Goal: Register for event/course

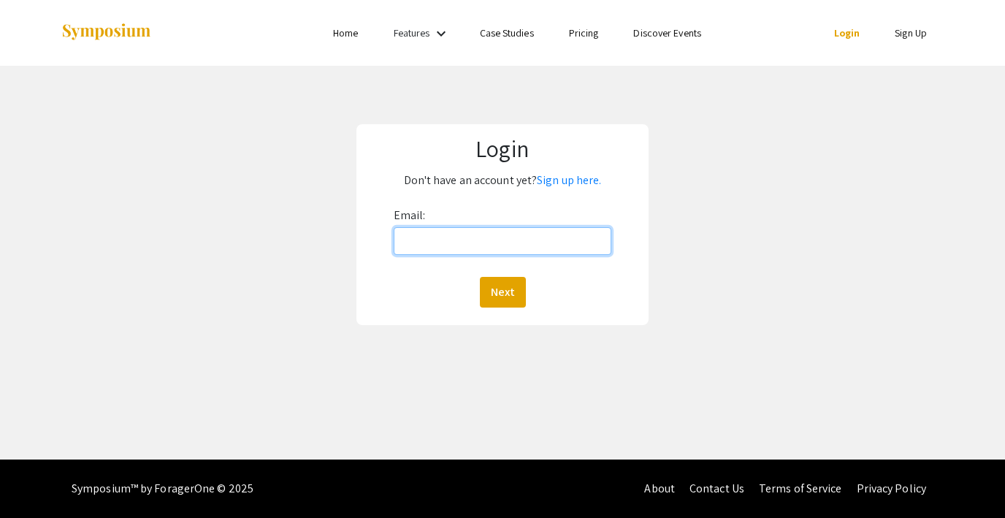
click at [476, 249] on input "Email:" at bounding box center [503, 241] width 218 height 28
type input "[EMAIL_ADDRESS][DOMAIN_NAME]"
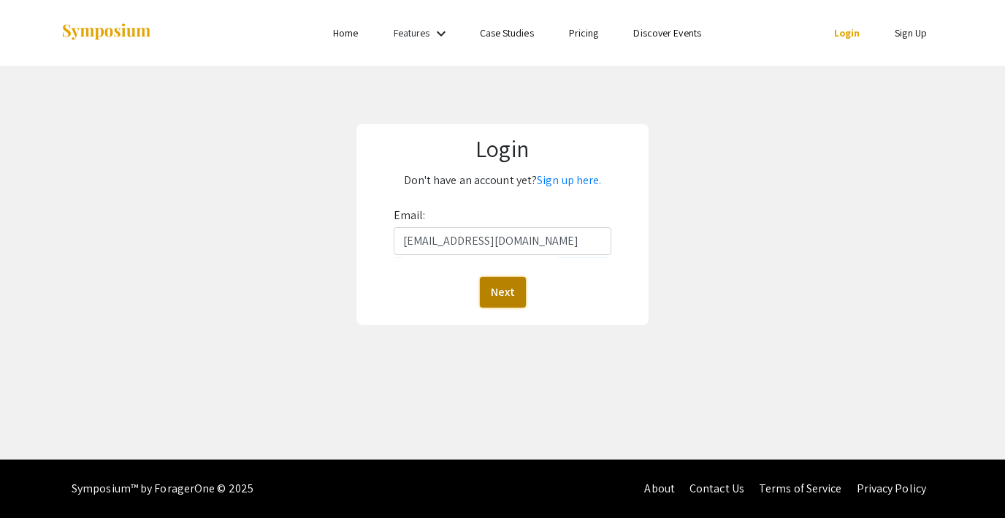
click at [509, 304] on button "Next" at bounding box center [503, 292] width 46 height 31
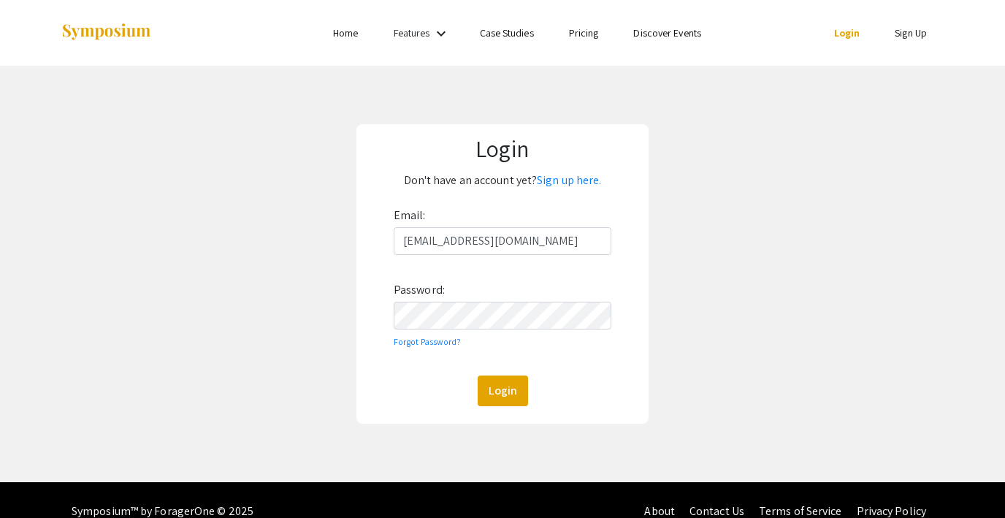
click at [470, 329] on div "Email: [EMAIL_ADDRESS][DOMAIN_NAME] Password: Forgot Password? Login" at bounding box center [503, 305] width 218 height 202
click at [495, 391] on button "Login" at bounding box center [503, 391] width 50 height 31
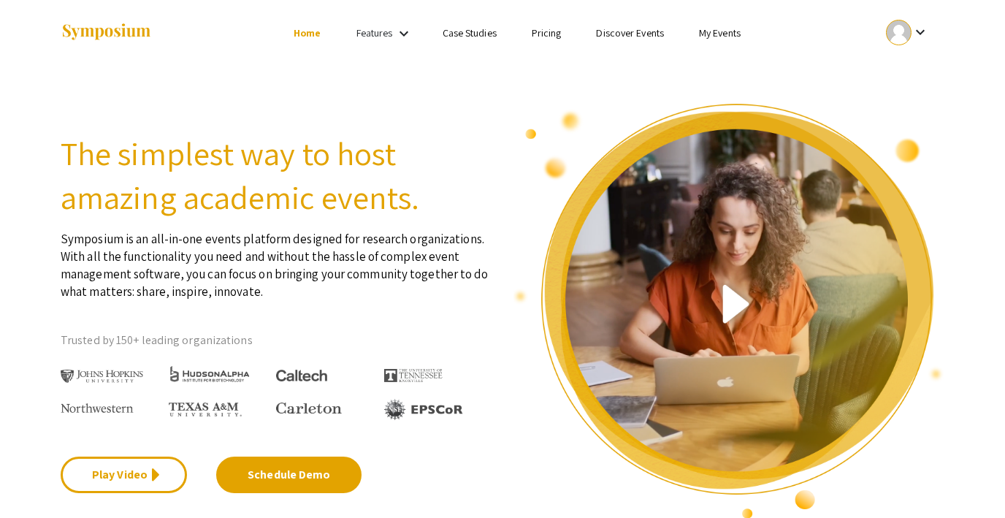
click at [715, 33] on link "My Events" at bounding box center [720, 32] width 42 height 13
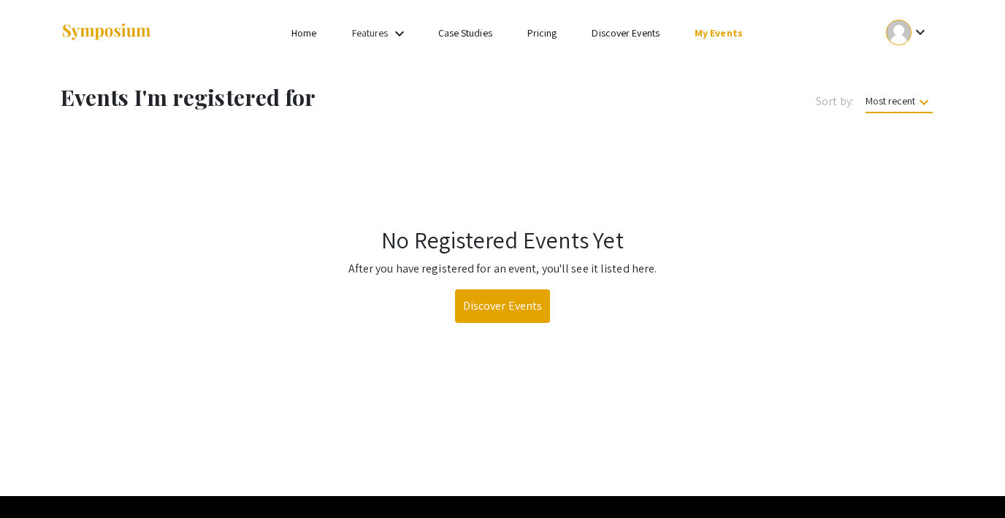
click at [631, 33] on link "Discover Events" at bounding box center [626, 32] width 68 height 13
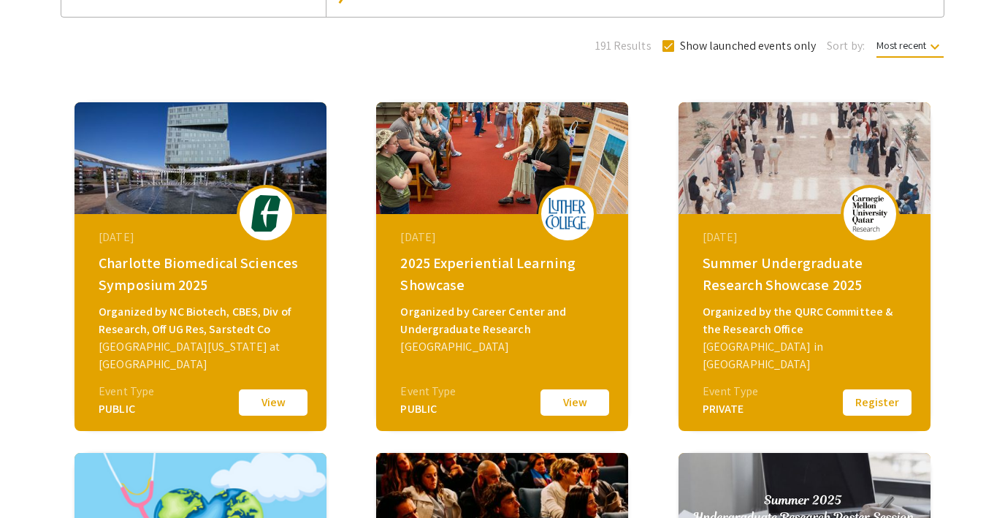
scroll to position [149, 0]
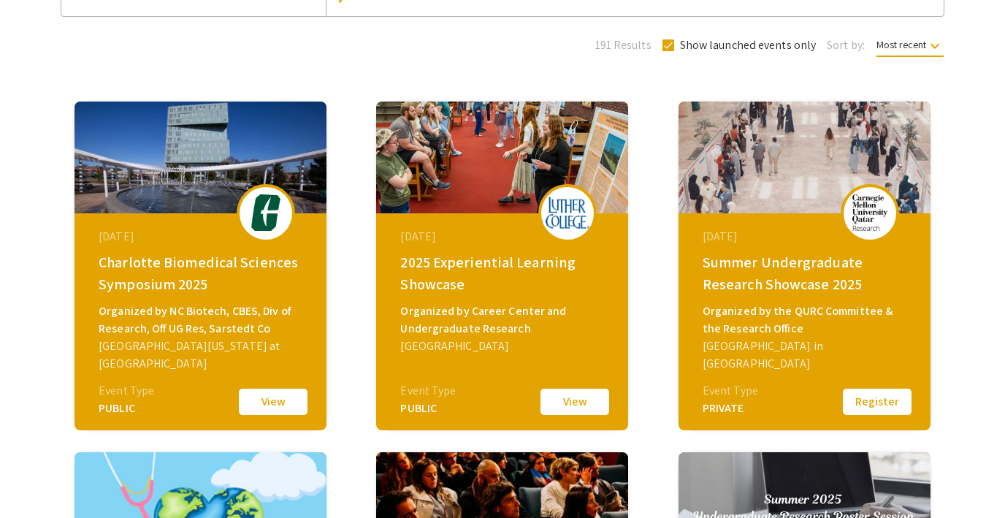
click at [563, 401] on button "View" at bounding box center [575, 402] width 73 height 31
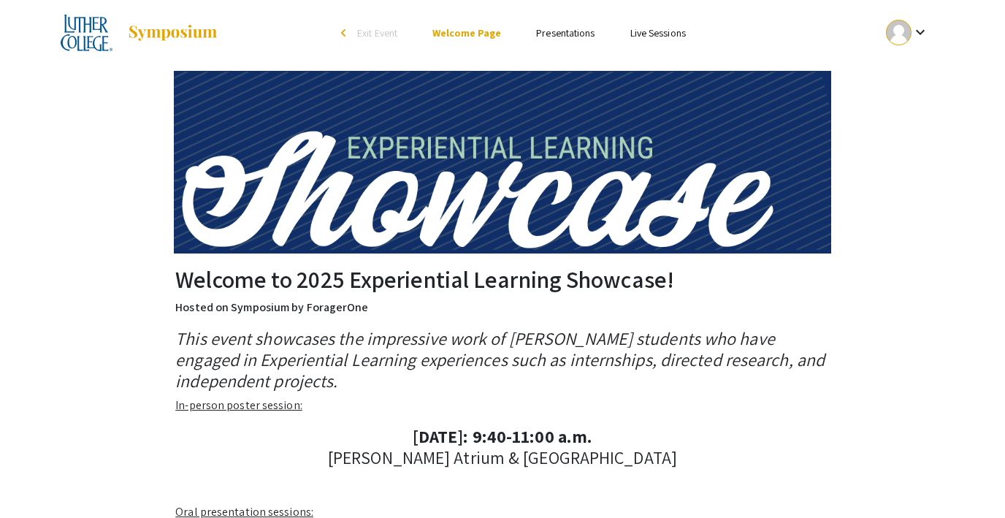
click at [570, 34] on link "Presentations" at bounding box center [565, 32] width 58 height 13
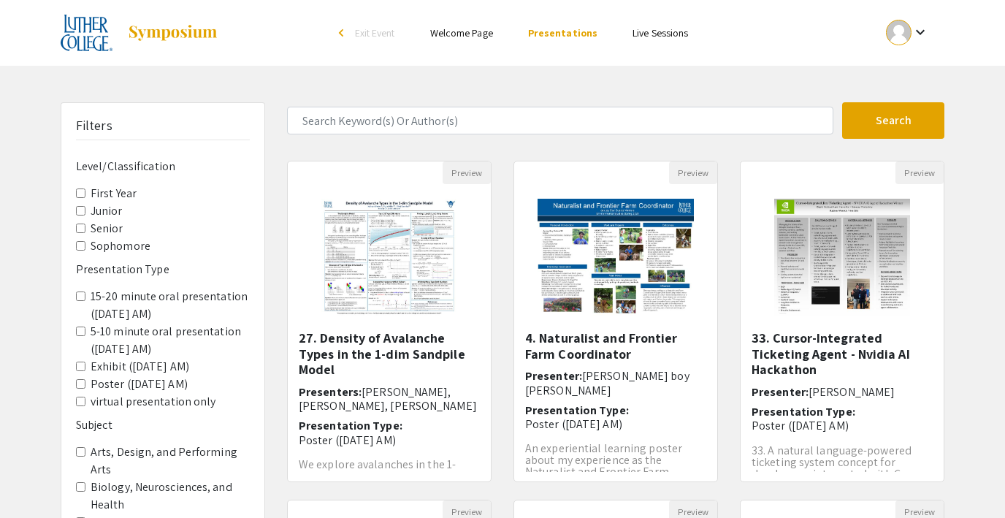
click at [359, 30] on span "Exit Event" at bounding box center [375, 32] width 40 height 13
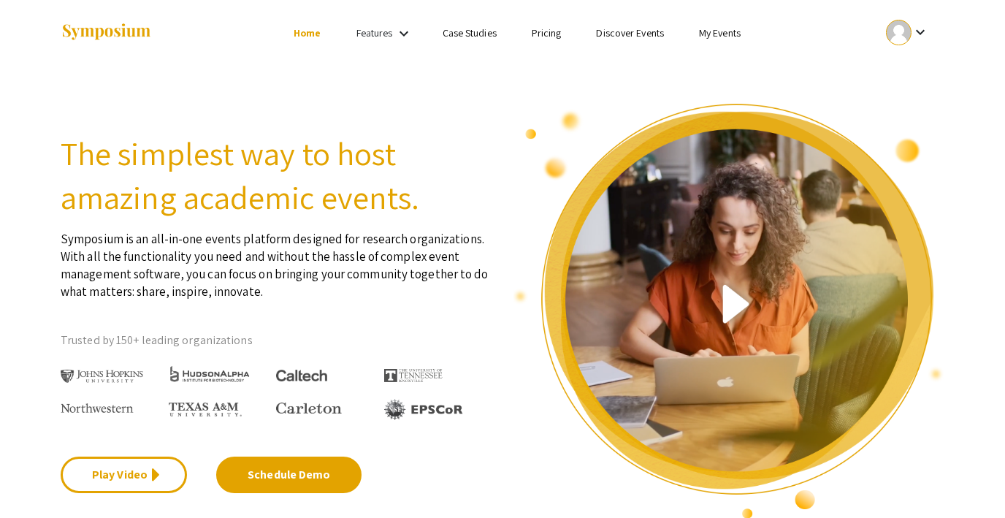
click at [708, 35] on link "My Events" at bounding box center [720, 32] width 42 height 13
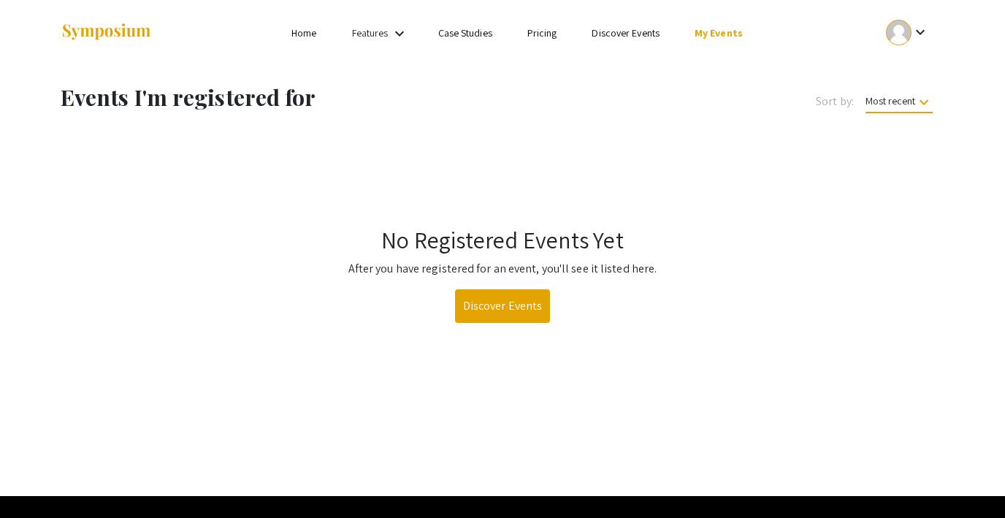
click at [612, 28] on link "Discover Events" at bounding box center [626, 32] width 68 height 13
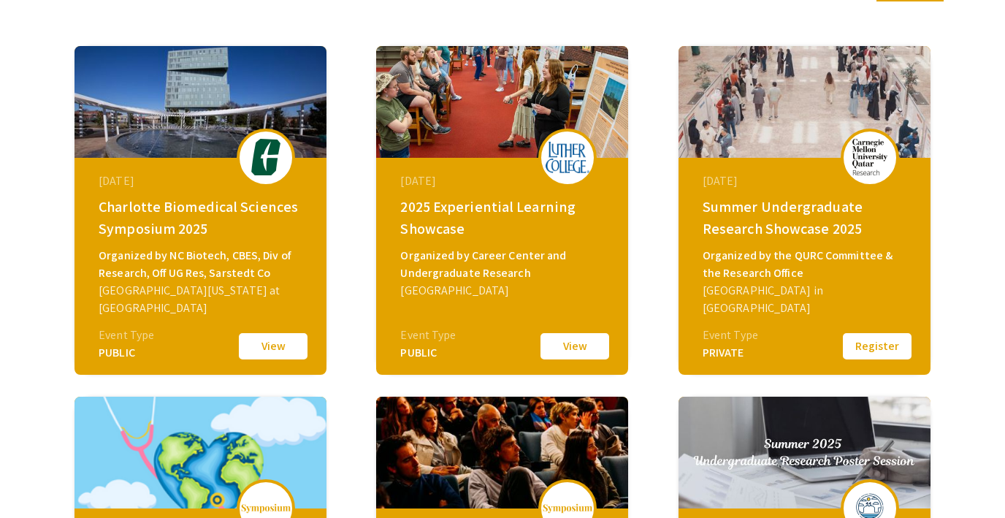
scroll to position [205, 0]
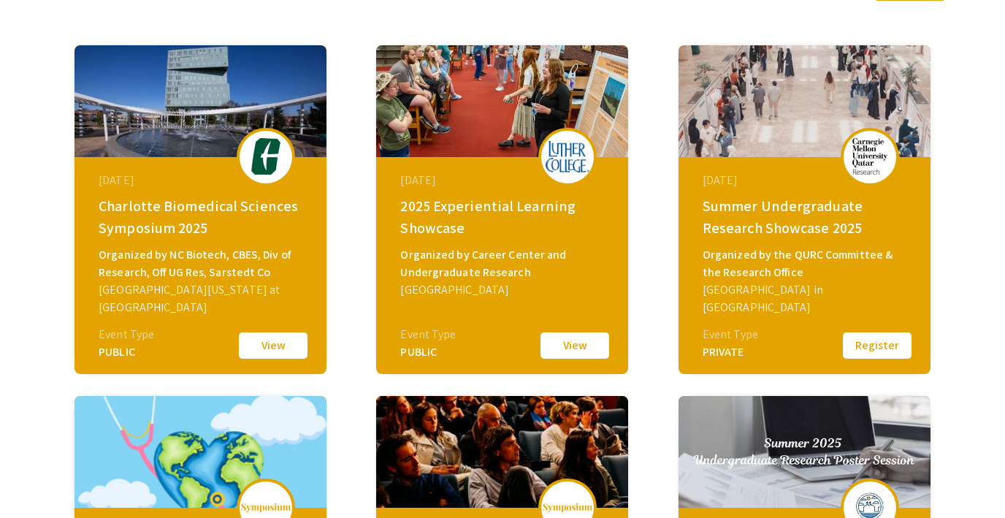
click at [875, 347] on button "Register" at bounding box center [877, 345] width 73 height 31
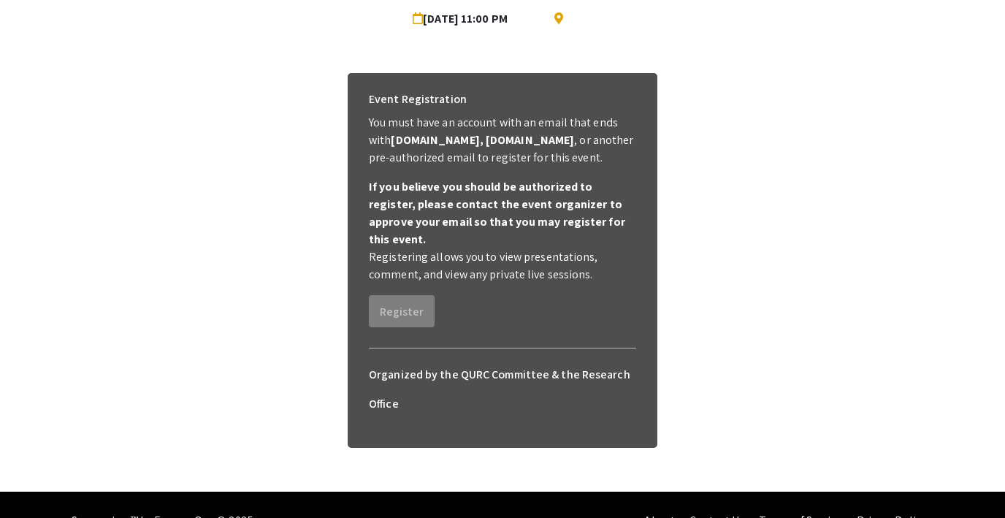
scroll to position [155, 0]
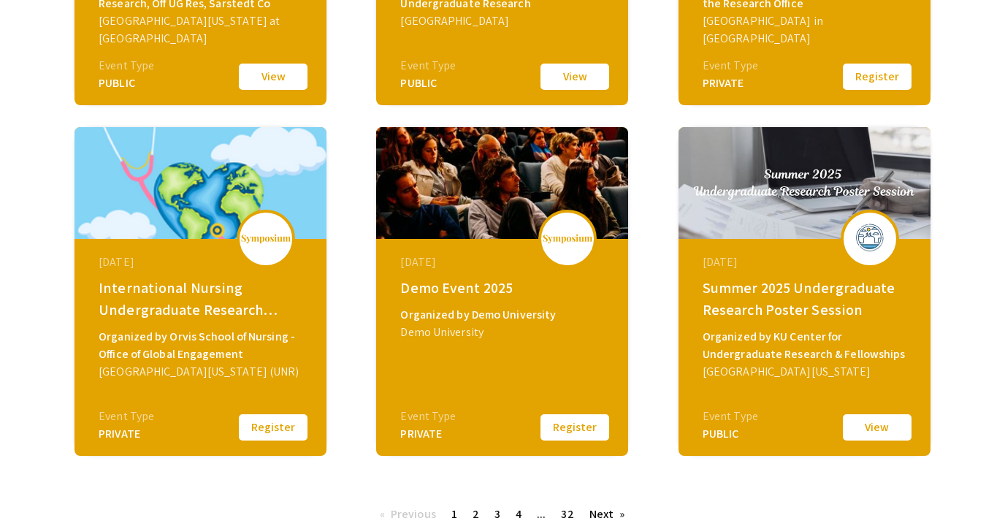
scroll to position [509, 0]
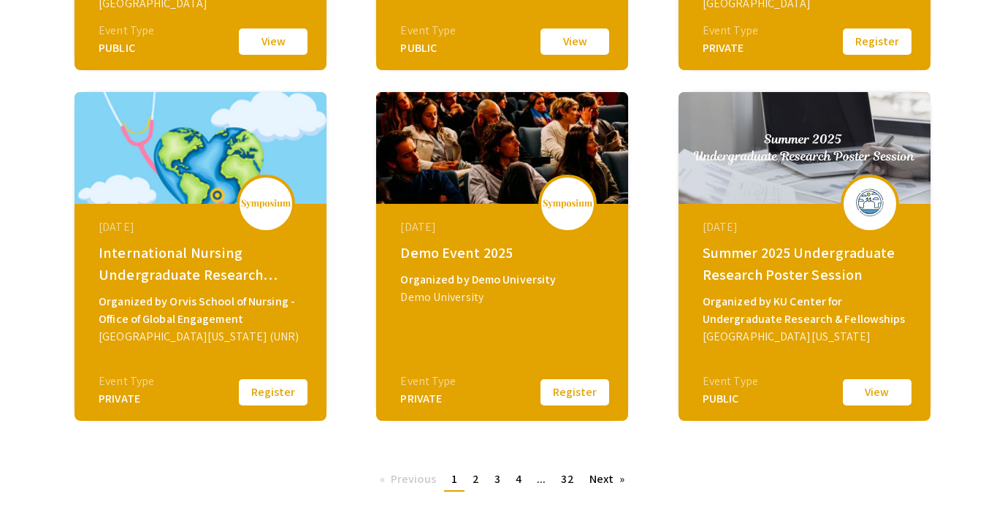
click at [573, 392] on button "Register" at bounding box center [575, 392] width 73 height 31
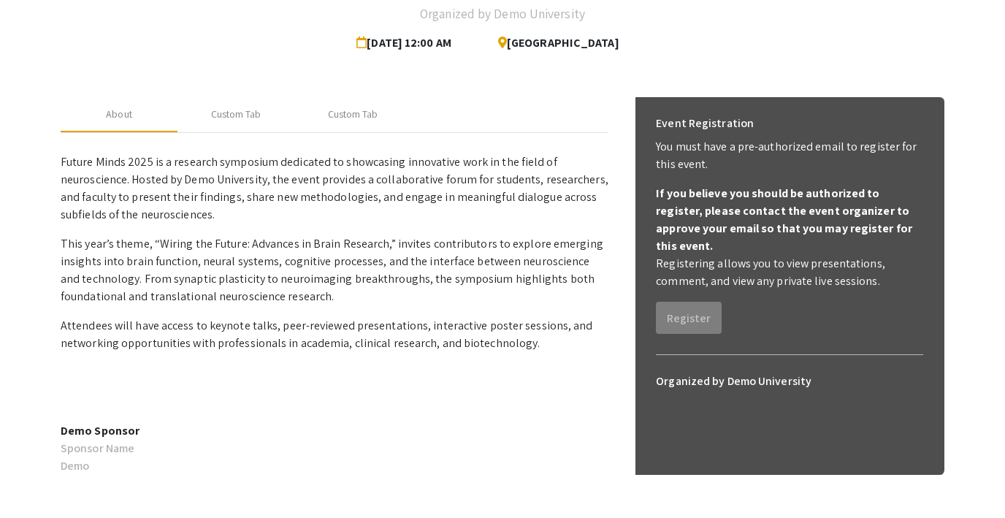
scroll to position [150, 0]
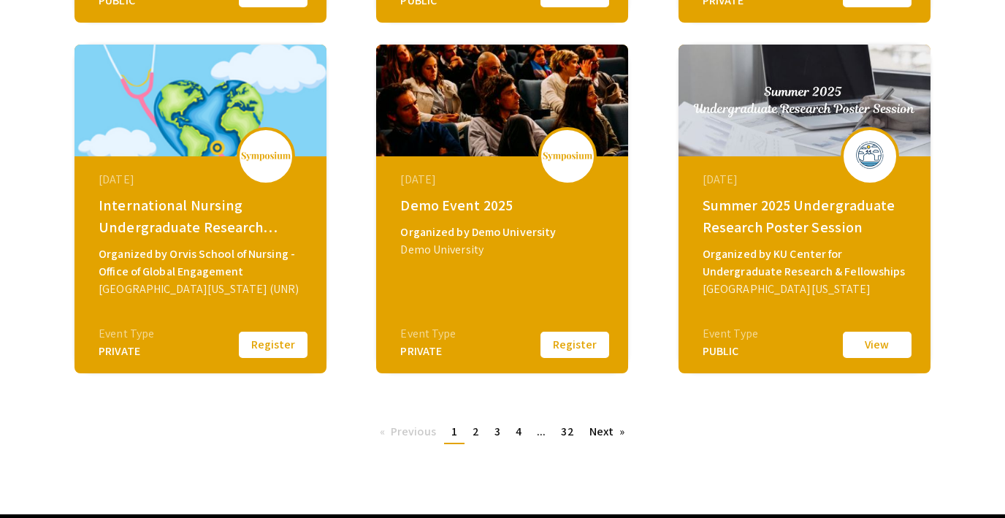
scroll to position [568, 0]
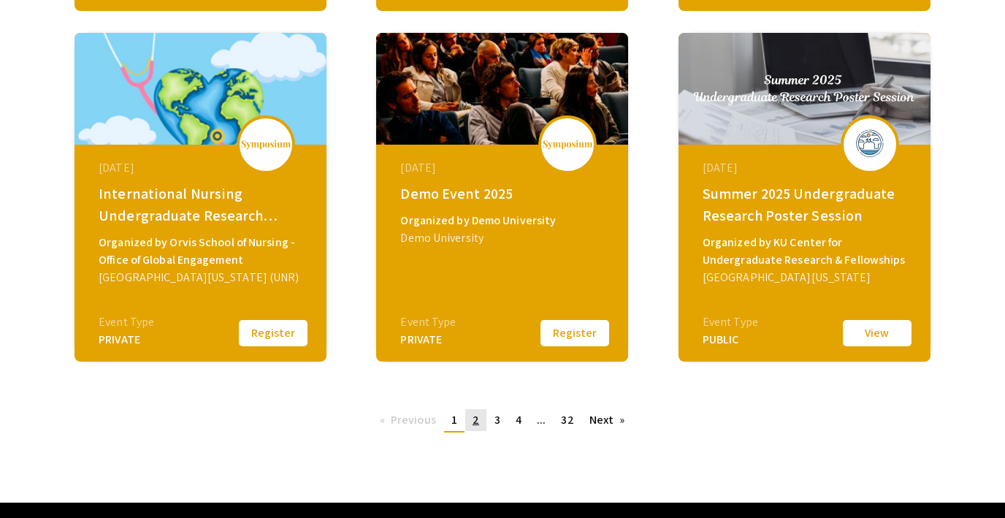
click at [478, 416] on span "2" at bounding box center [476, 419] width 7 height 15
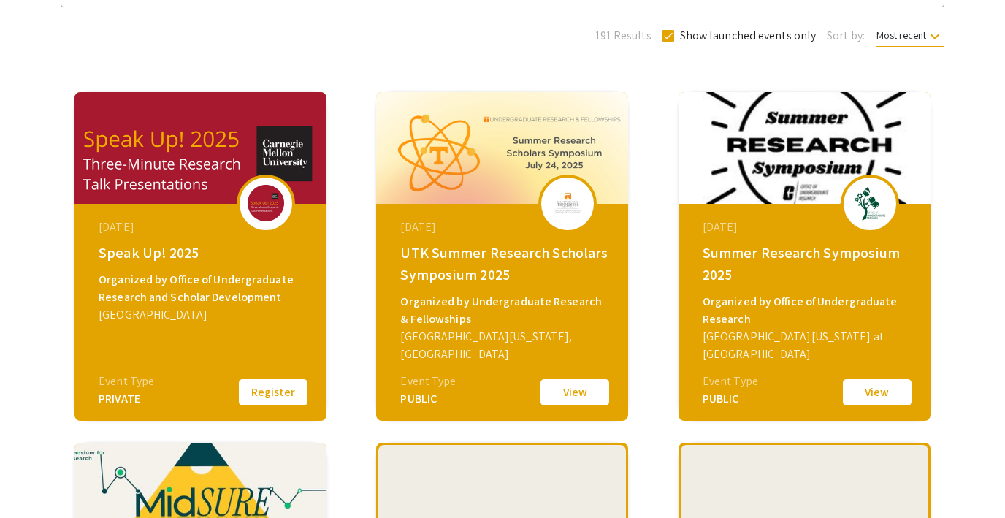
scroll to position [218, 0]
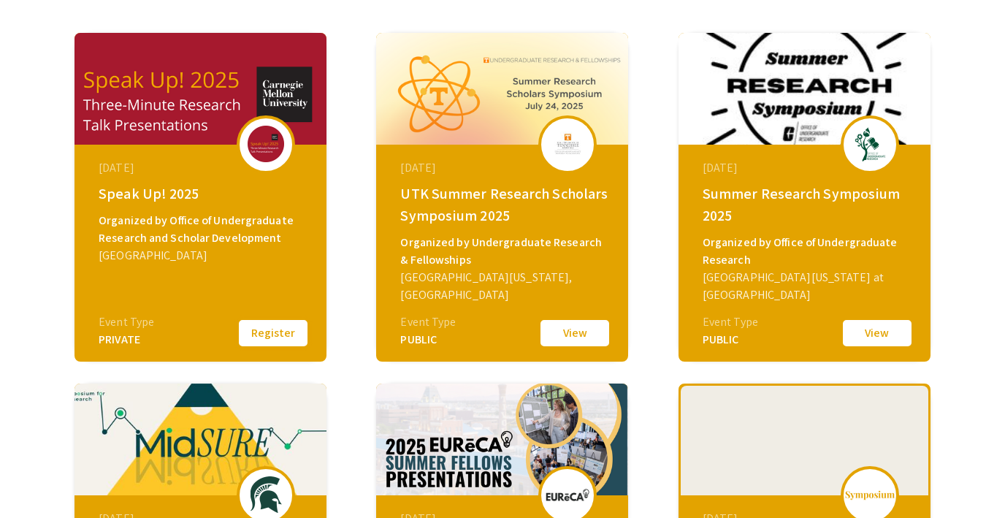
click at [285, 338] on button "Register" at bounding box center [273, 333] width 73 height 31
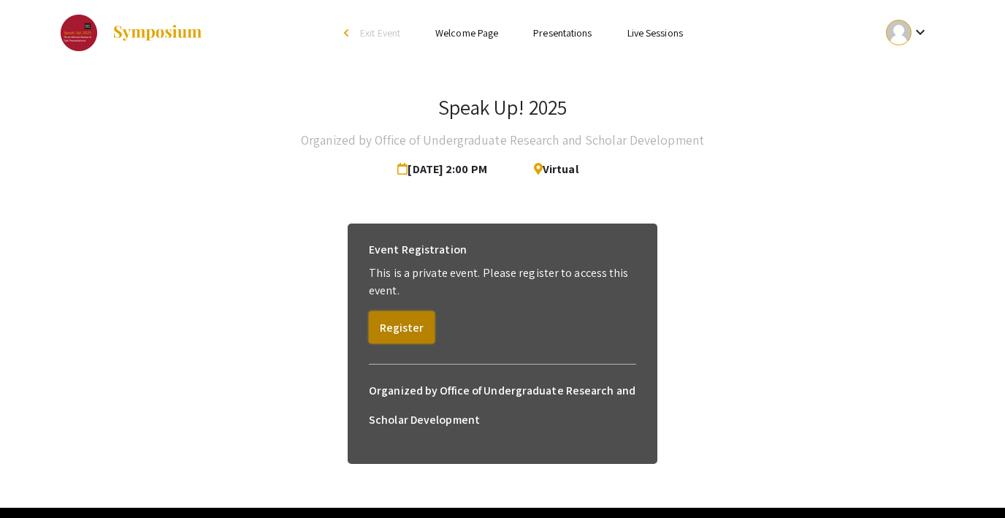
click at [395, 331] on button "Register" at bounding box center [402, 327] width 66 height 32
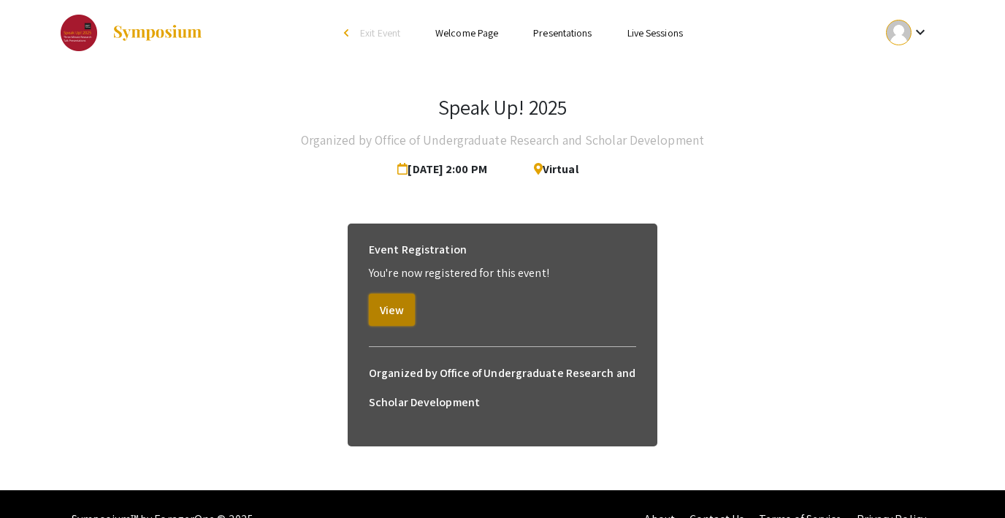
click at [387, 311] on button "View" at bounding box center [392, 310] width 46 height 32
click at [382, 38] on span "Exit Event" at bounding box center [380, 32] width 40 height 13
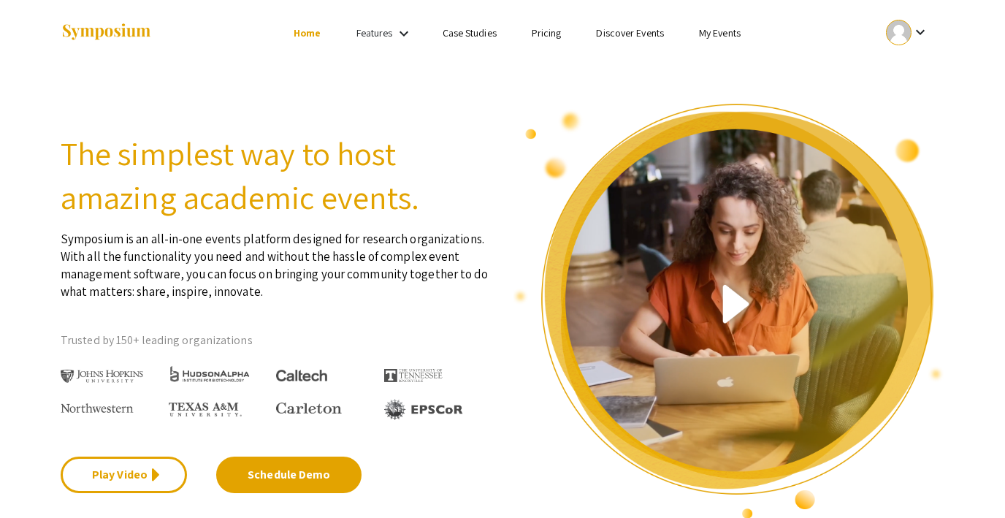
click at [643, 34] on link "Discover Events" at bounding box center [630, 32] width 68 height 13
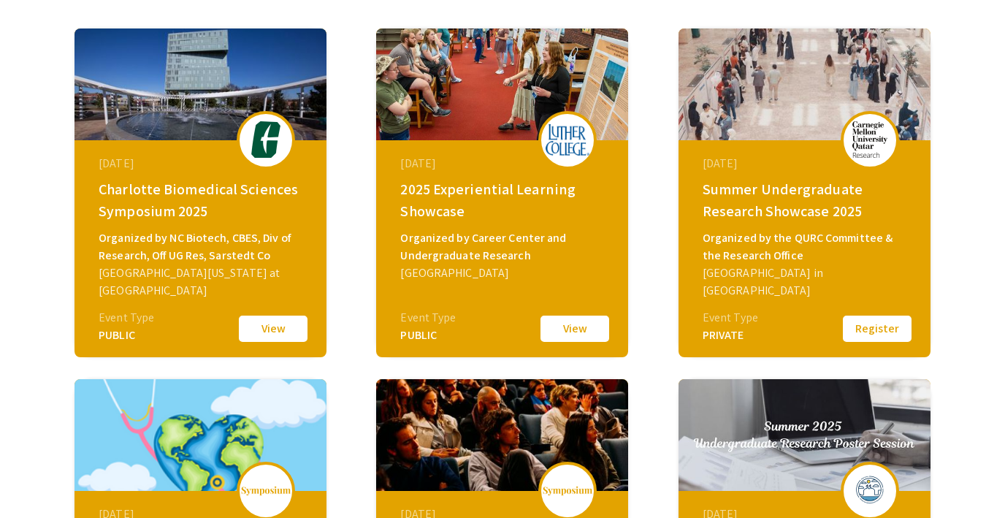
scroll to position [612, 0]
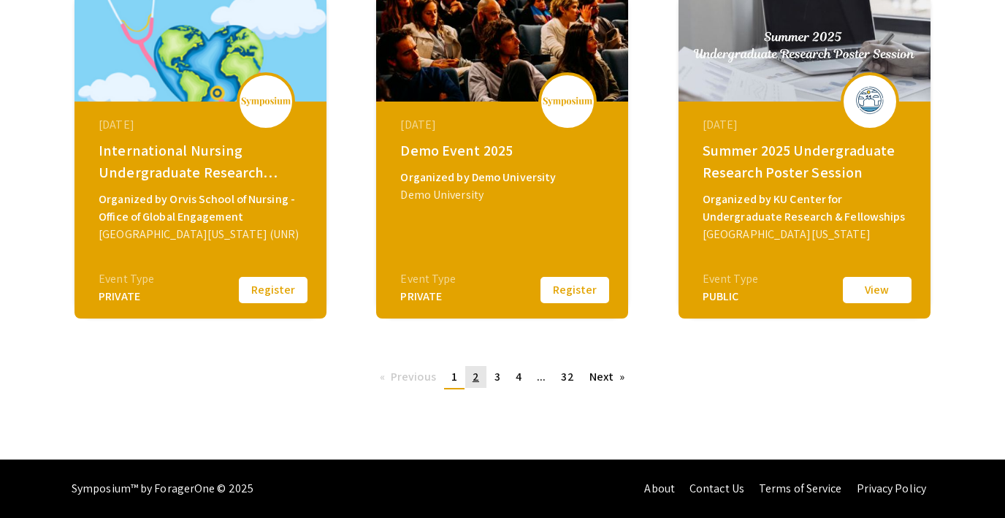
click at [474, 381] on span "2" at bounding box center [476, 376] width 7 height 15
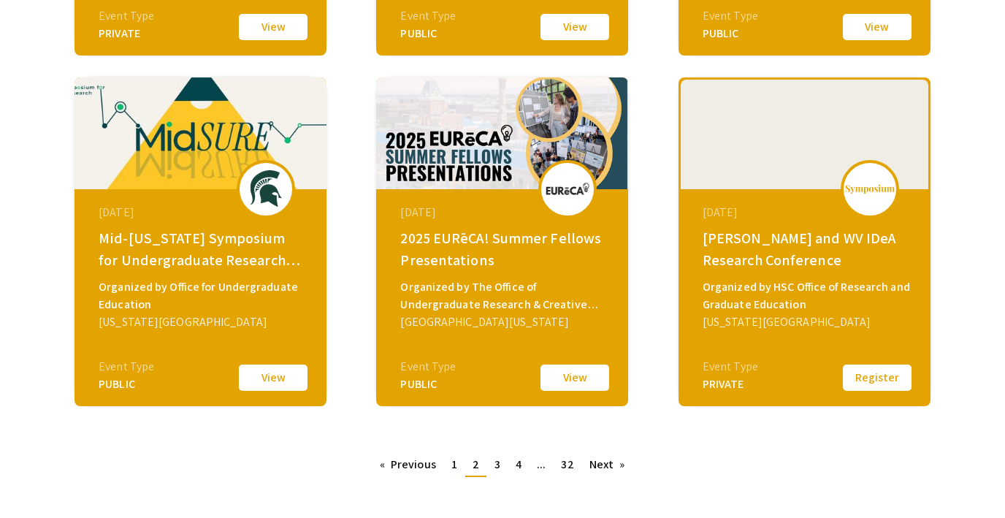
scroll to position [536, 0]
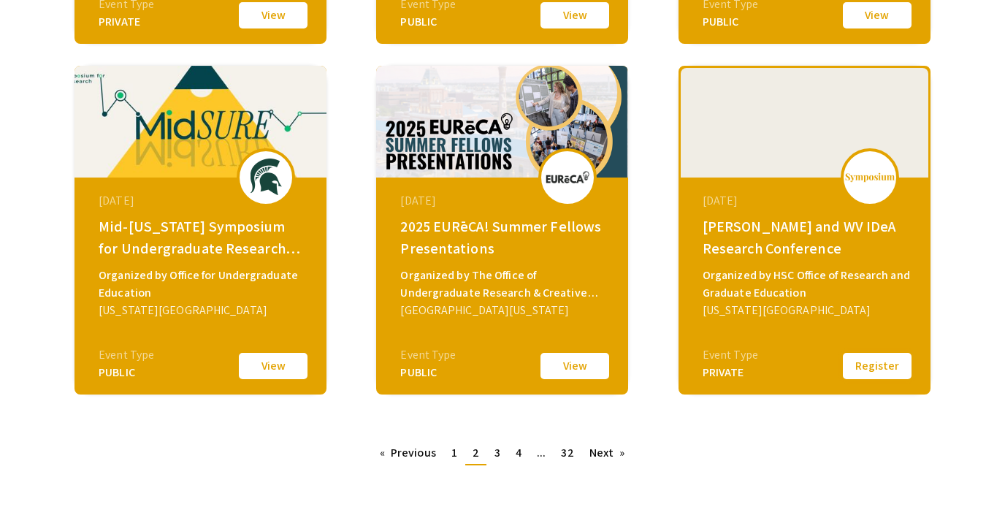
click at [862, 365] on button "Register" at bounding box center [877, 366] width 73 height 31
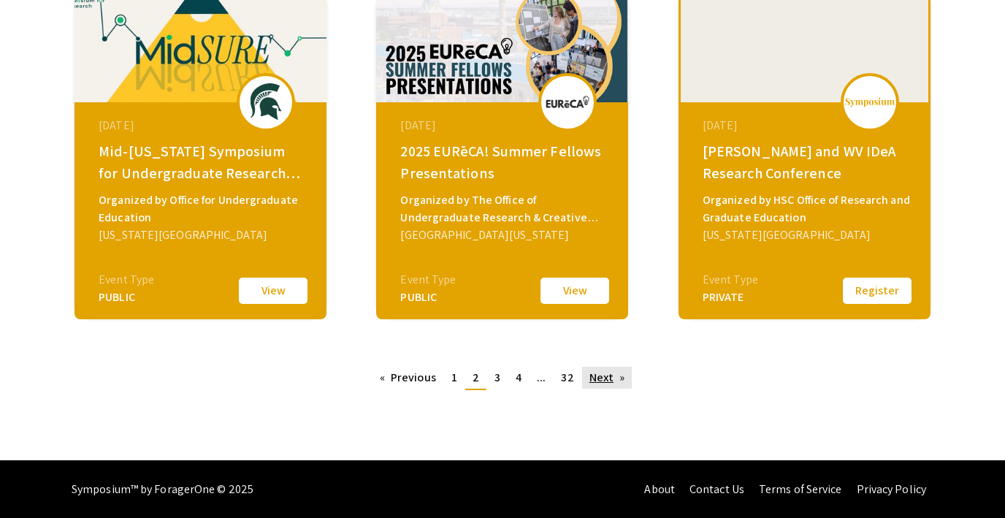
scroll to position [612, 0]
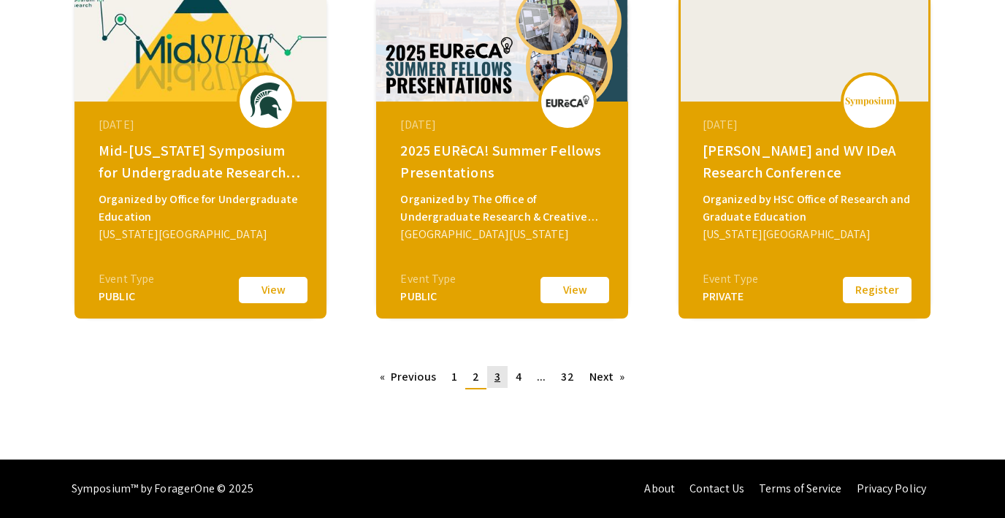
click at [503, 380] on link "page 3" at bounding box center [497, 377] width 20 height 22
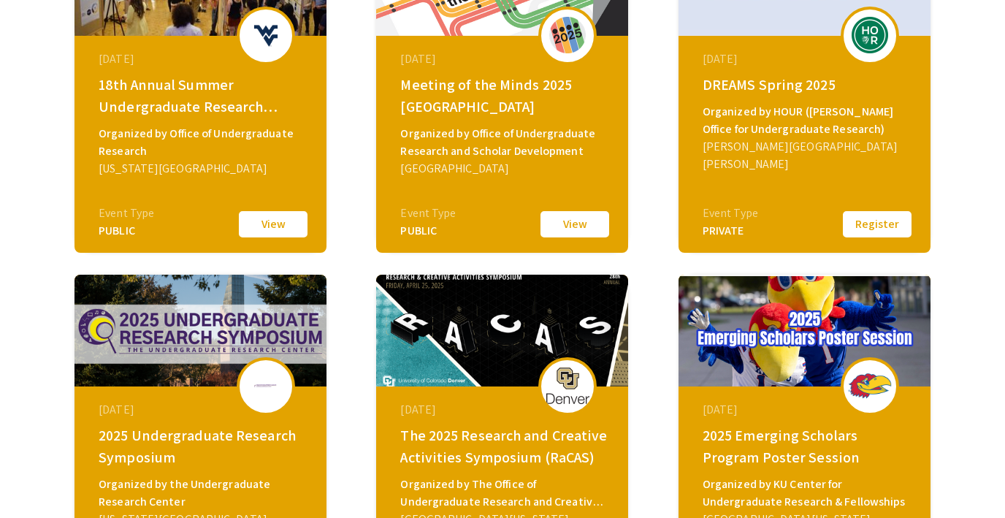
scroll to position [328, 0]
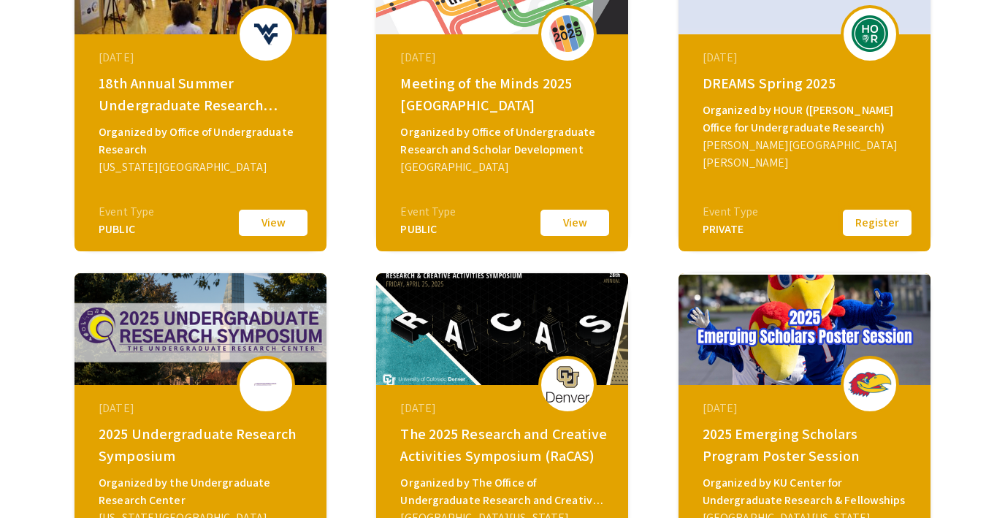
click at [856, 224] on button "Register" at bounding box center [877, 223] width 73 height 31
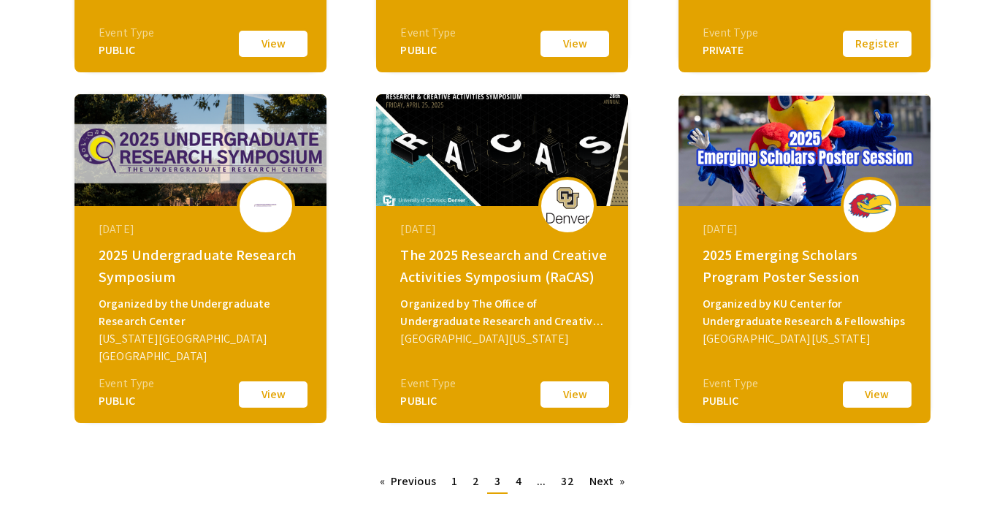
scroll to position [515, 0]
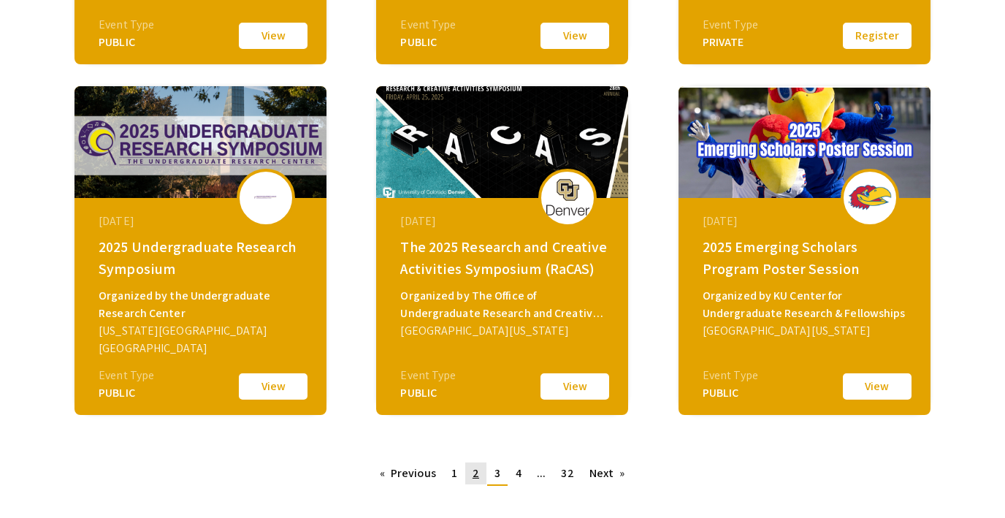
click at [474, 474] on span "2" at bounding box center [476, 472] width 7 height 15
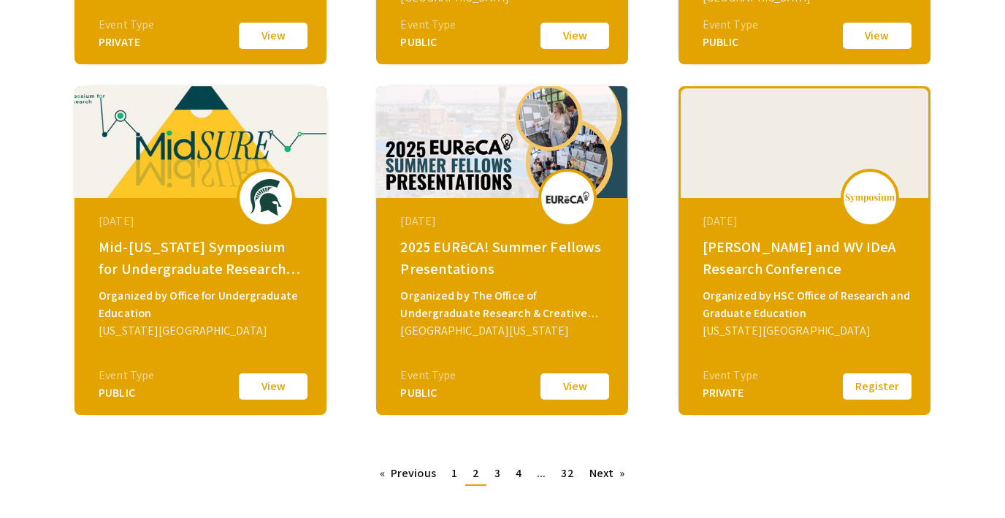
click at [855, 391] on button "Register" at bounding box center [877, 386] width 73 height 31
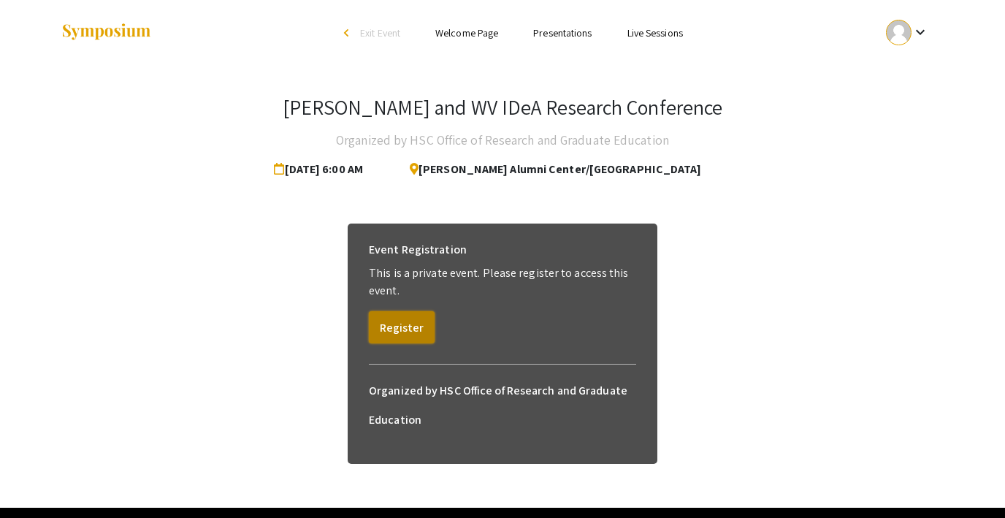
click at [403, 332] on button "Register" at bounding box center [402, 327] width 66 height 32
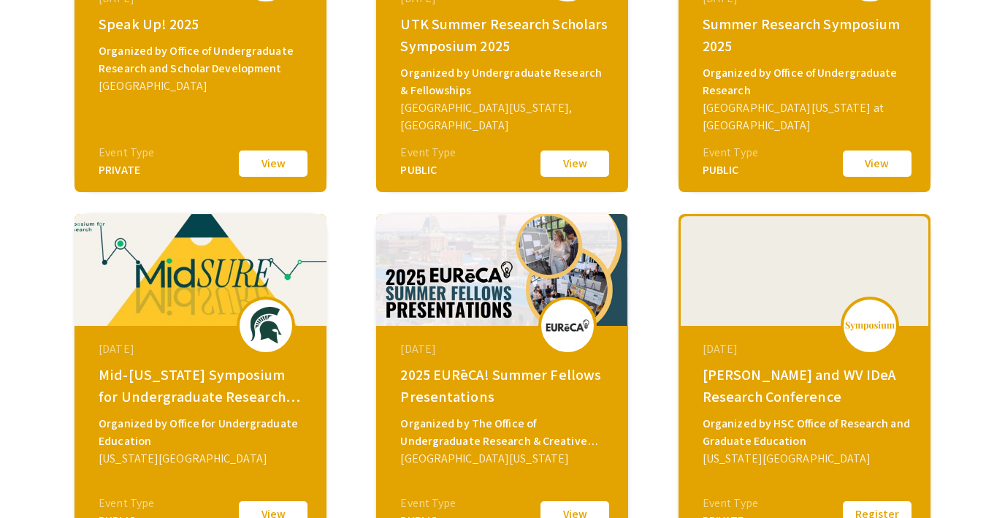
scroll to position [552, 0]
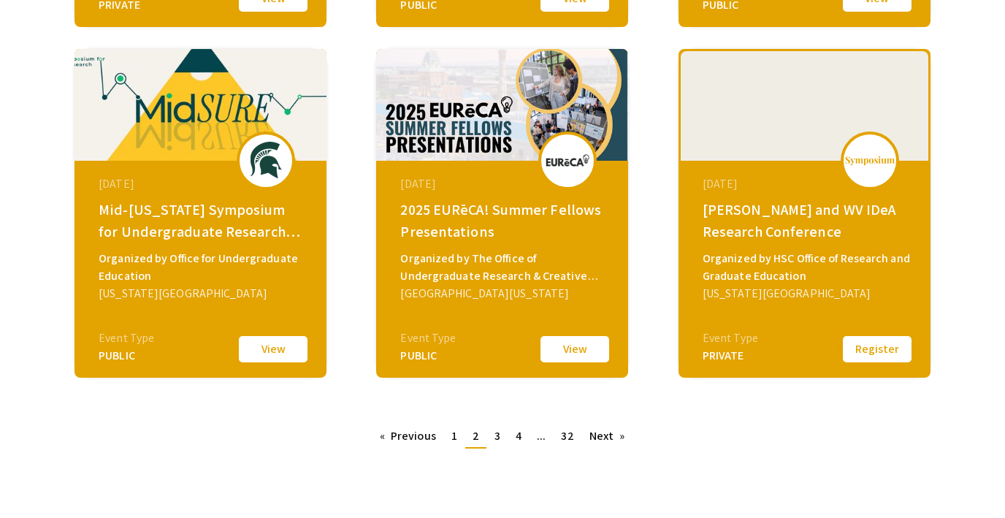
click at [878, 353] on button "Register" at bounding box center [877, 349] width 73 height 31
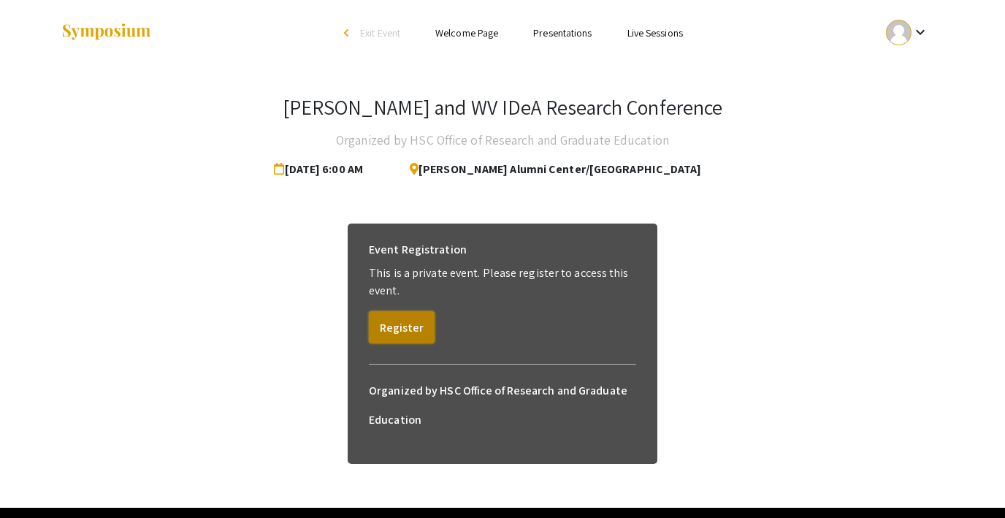
click at [411, 326] on button "Register" at bounding box center [402, 327] width 66 height 32
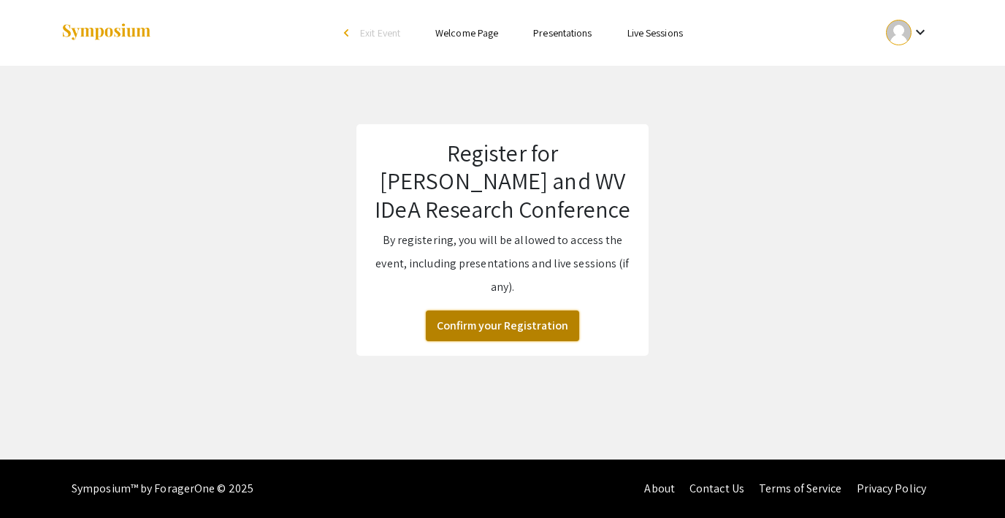
click at [454, 327] on button "Confirm your Registration" at bounding box center [502, 326] width 153 height 31
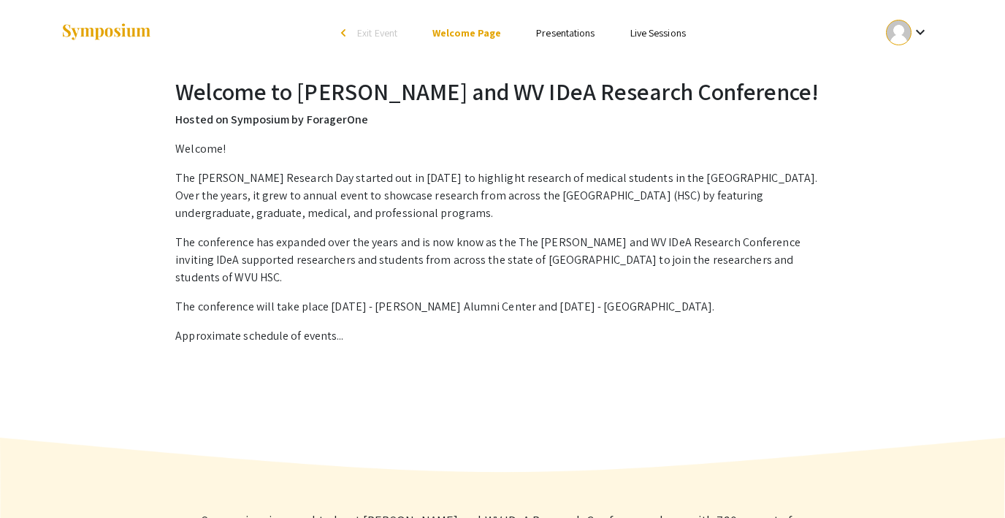
click at [376, 34] on span "Exit Event" at bounding box center [377, 32] width 40 height 13
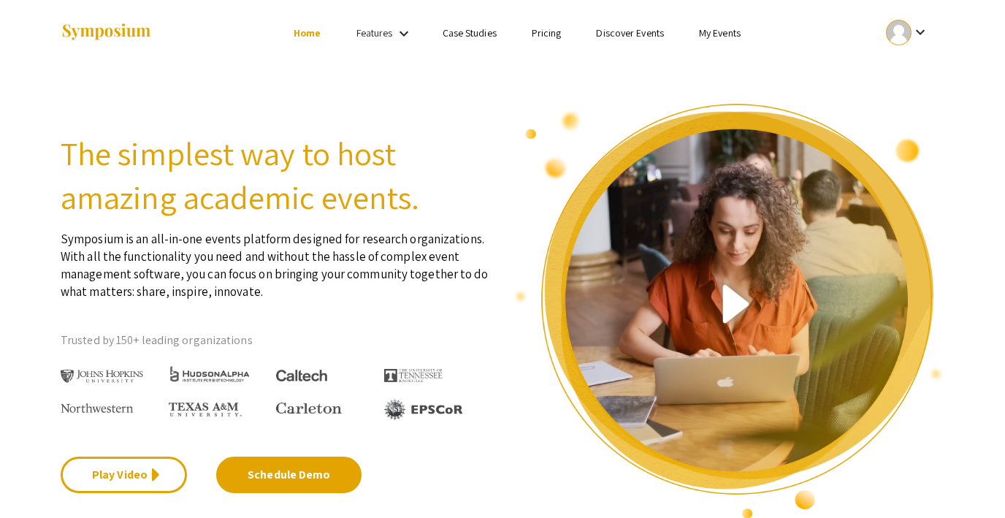
click at [712, 34] on link "My Events" at bounding box center [720, 32] width 42 height 13
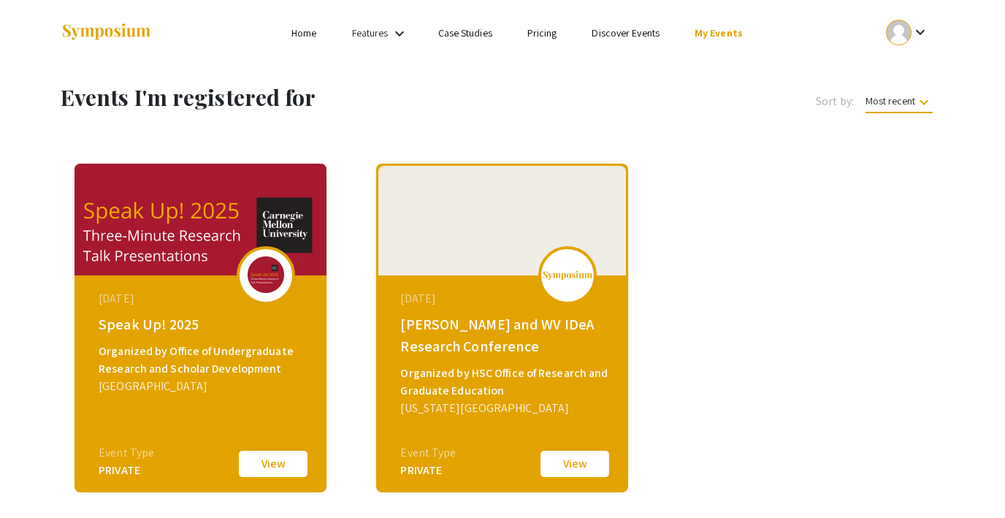
click at [620, 32] on link "Discover Events" at bounding box center [626, 32] width 68 height 13
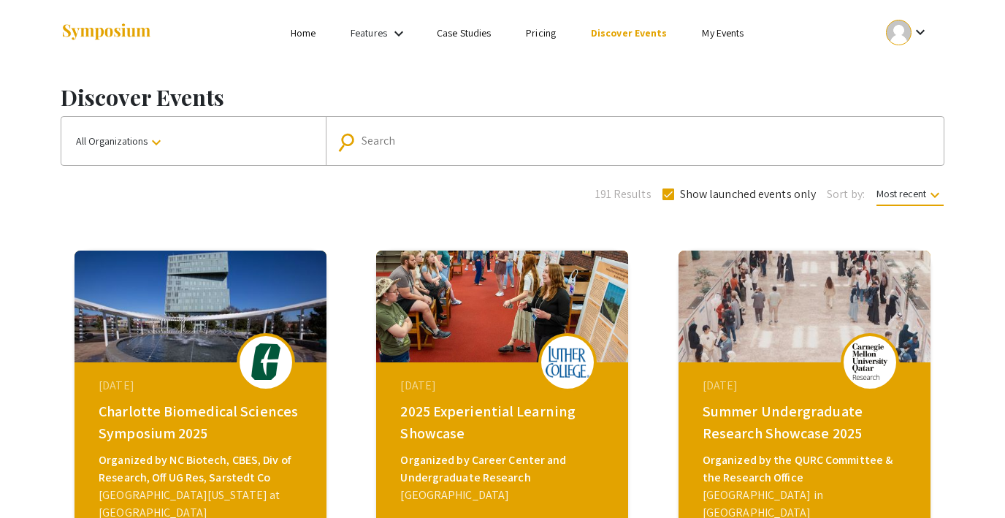
scroll to position [612, 0]
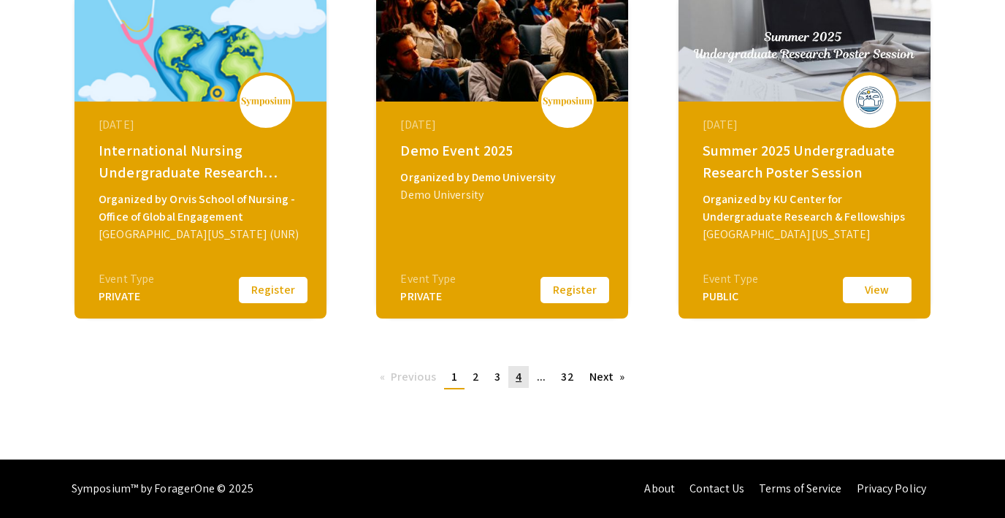
click at [514, 378] on link "page 4" at bounding box center [519, 377] width 20 height 22
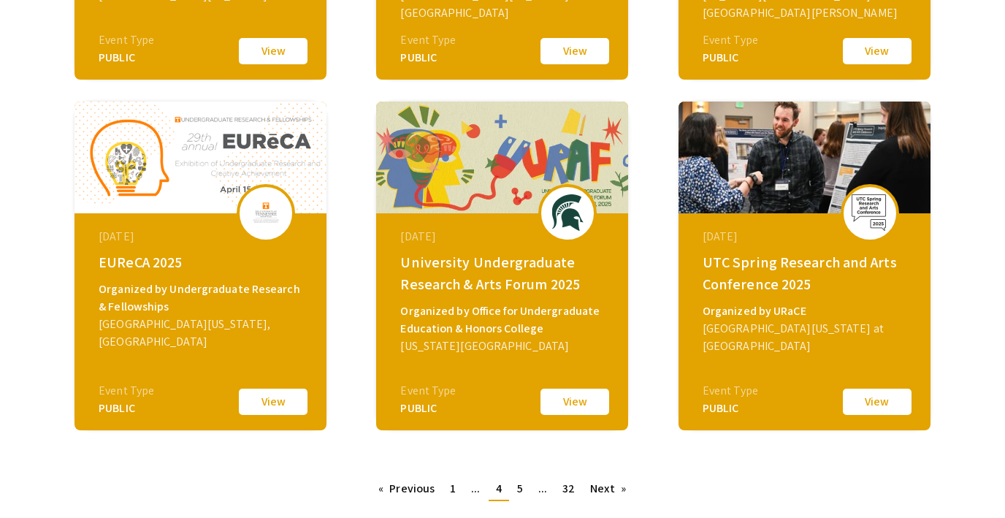
scroll to position [521, 0]
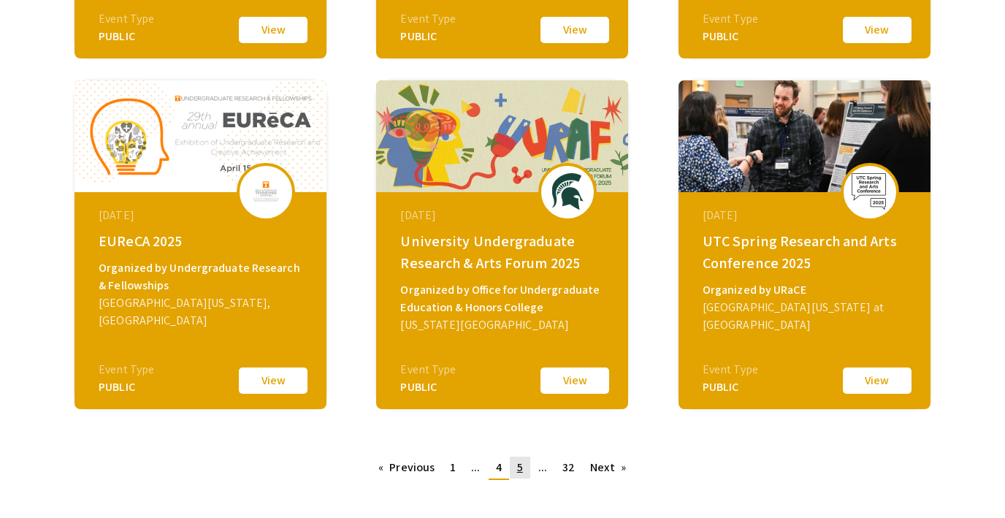
click at [519, 468] on span "5" at bounding box center [520, 467] width 6 height 15
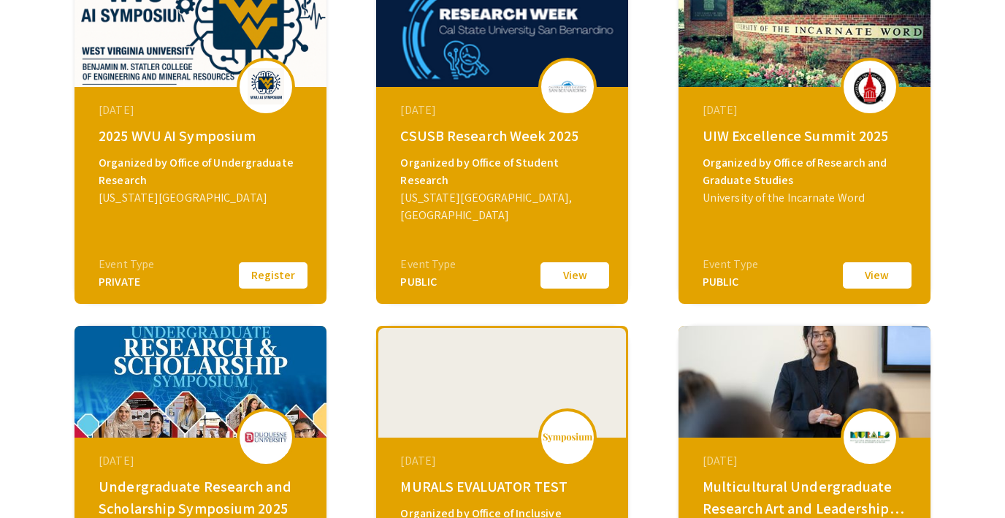
scroll to position [273, 0]
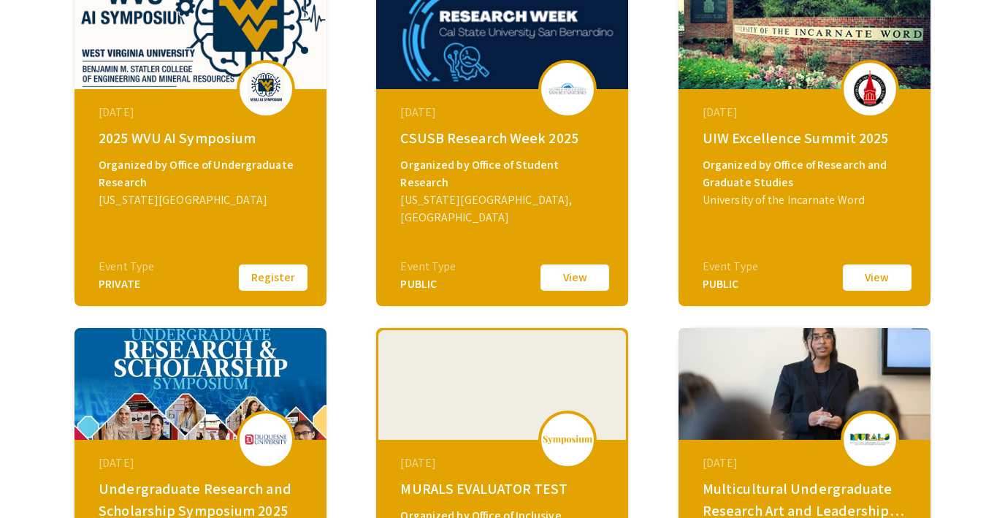
click at [259, 273] on button "Register" at bounding box center [273, 277] width 73 height 31
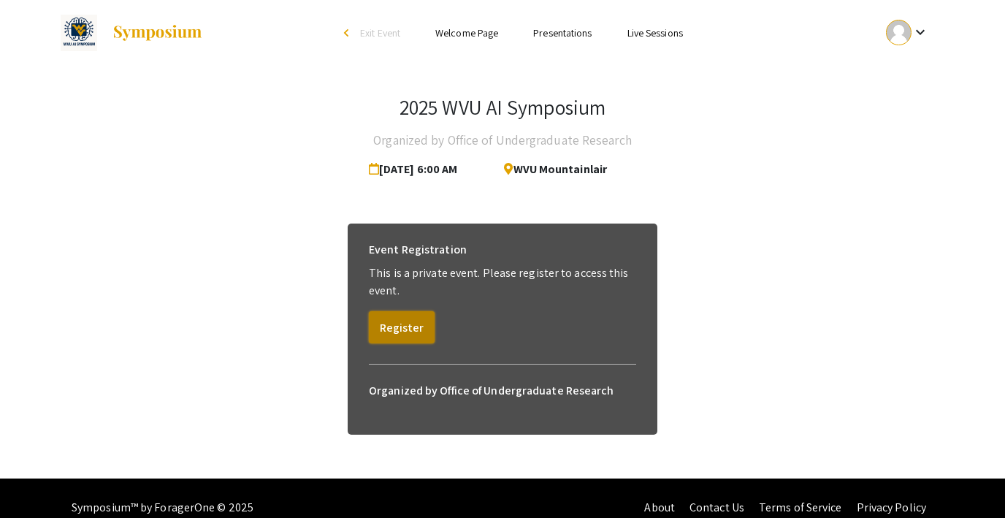
click at [407, 329] on button "Register" at bounding box center [402, 327] width 66 height 32
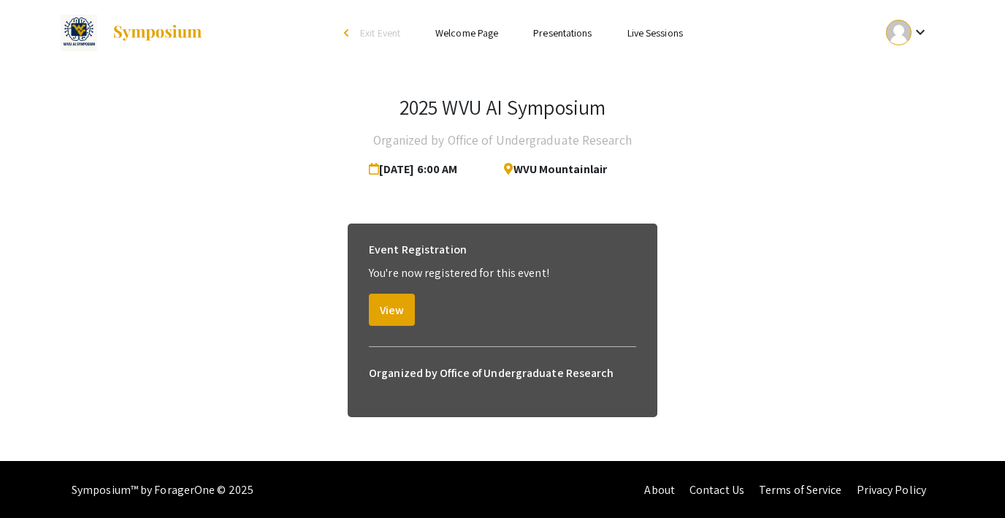
click at [369, 39] on li "arrow_back_ios Exit Event" at bounding box center [376, 33] width 84 height 18
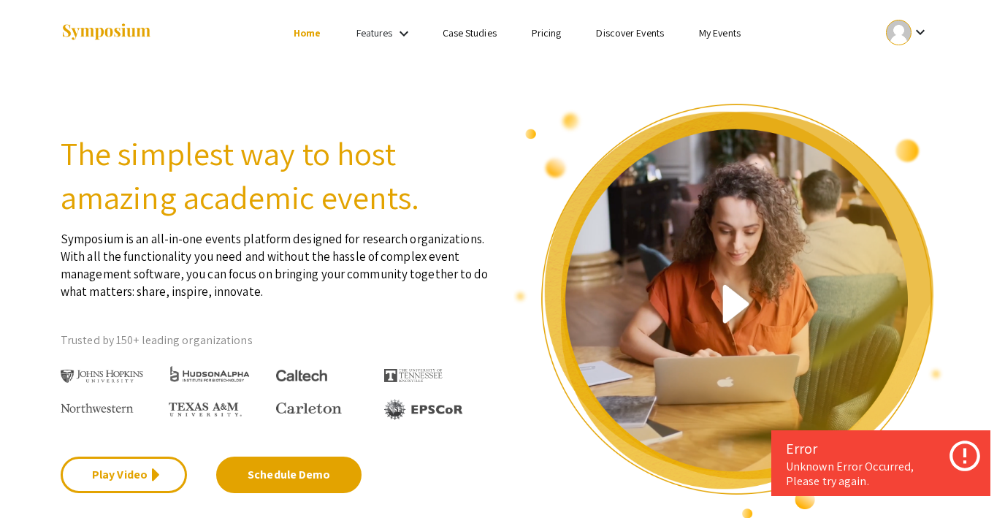
click at [633, 33] on link "Discover Events" at bounding box center [630, 32] width 68 height 13
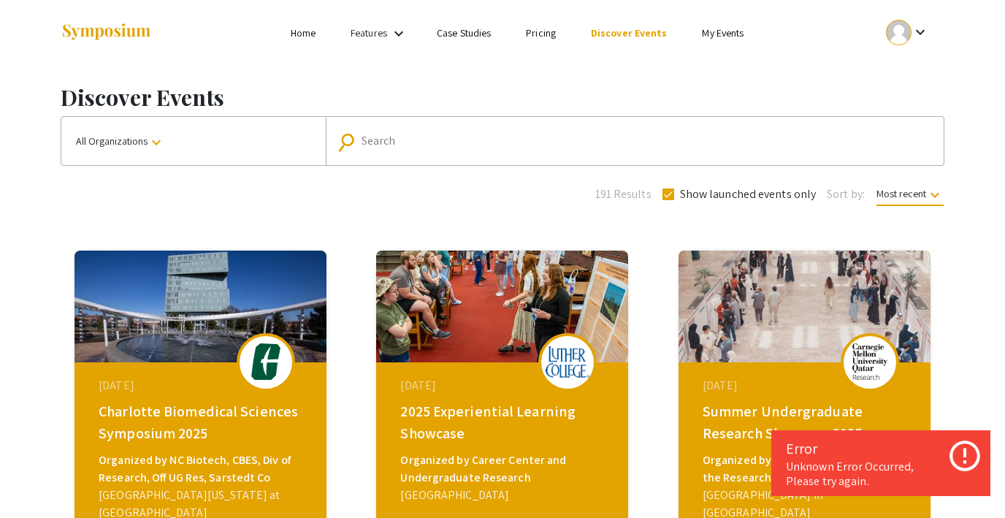
scroll to position [612, 0]
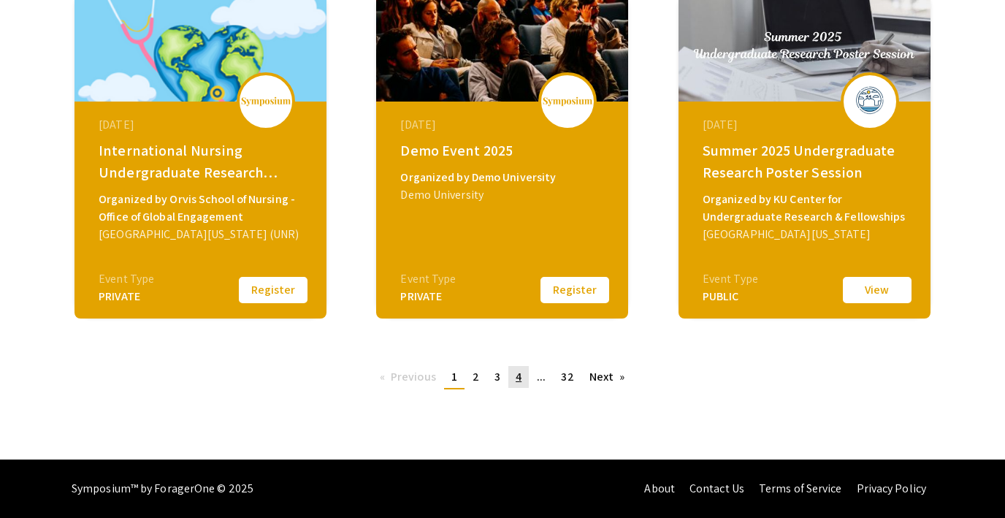
click at [525, 376] on link "page 4" at bounding box center [519, 377] width 20 height 22
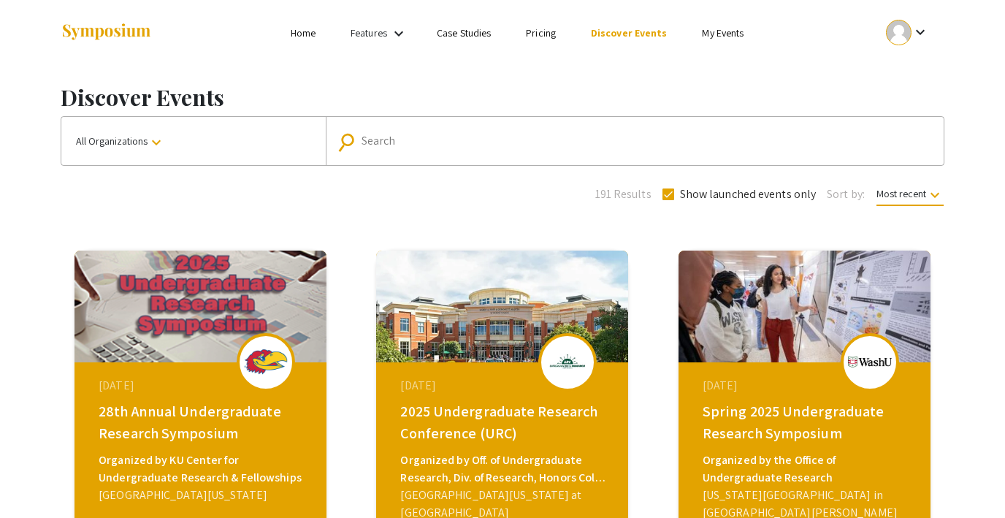
scroll to position [612, 0]
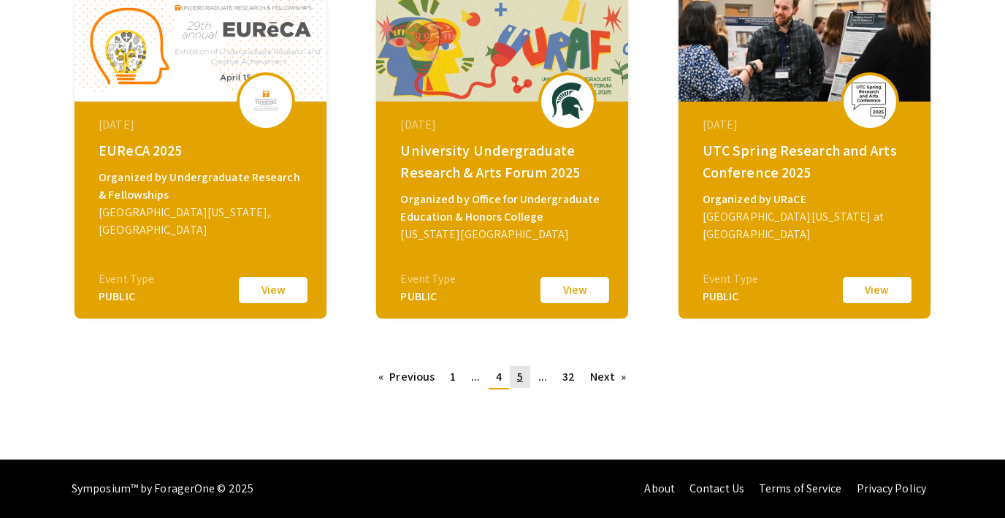
click at [523, 377] on link "page 5" at bounding box center [520, 377] width 20 height 22
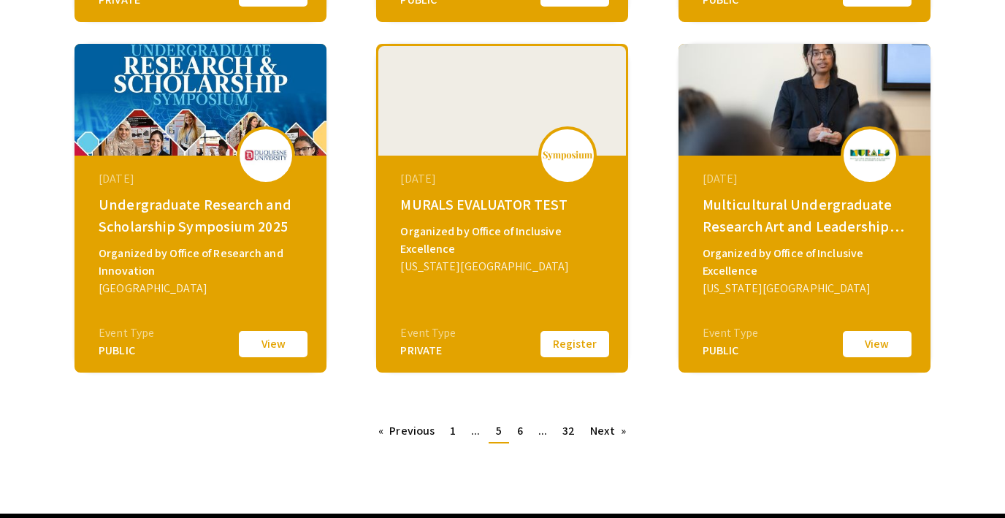
scroll to position [558, 0]
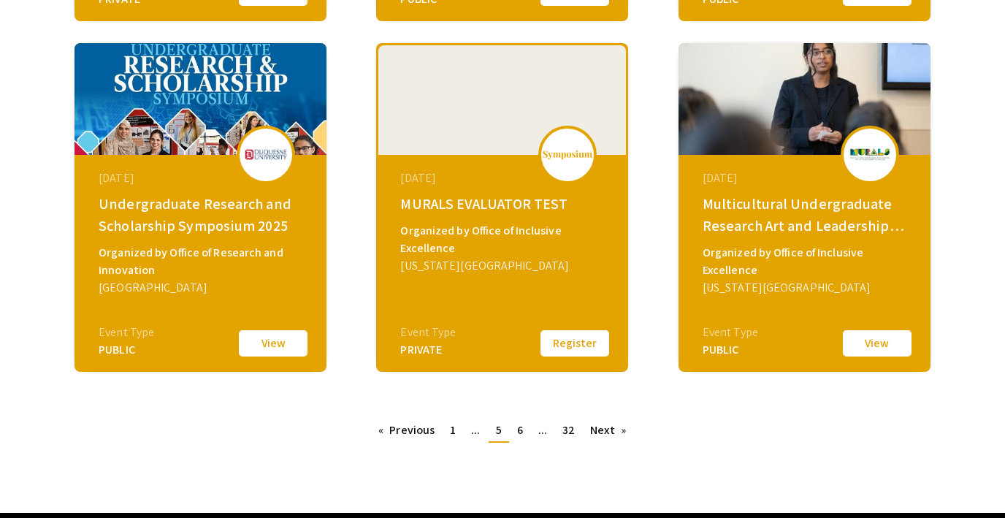
click at [568, 349] on button "Register" at bounding box center [575, 343] width 73 height 31
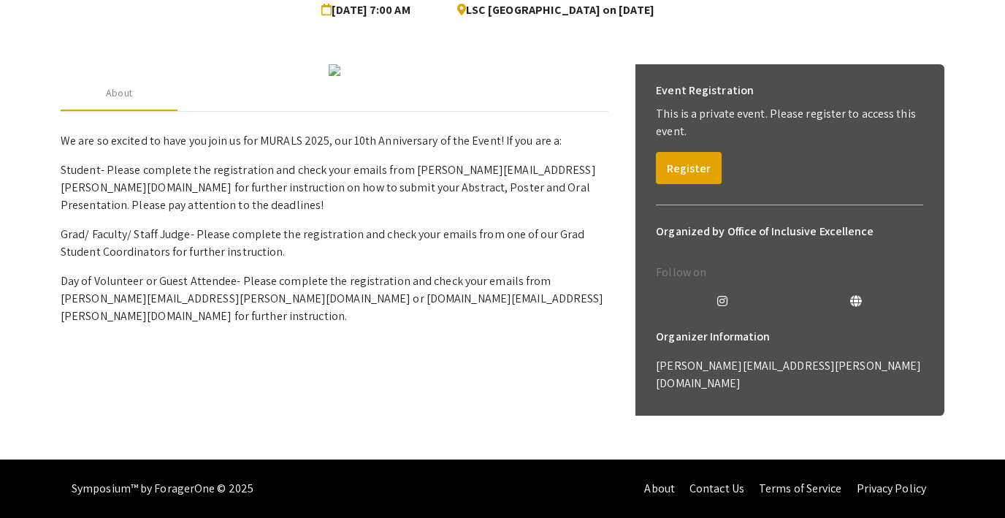
scroll to position [319, 0]
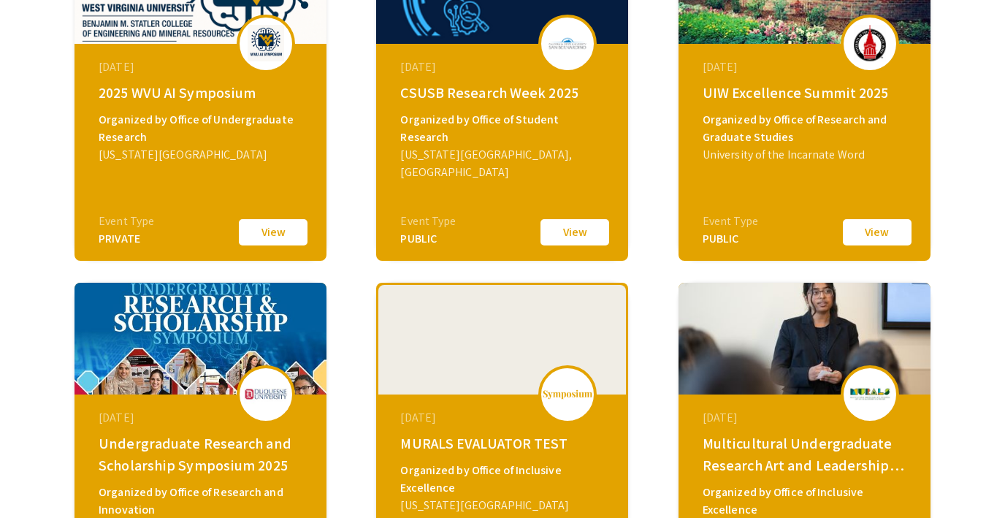
scroll to position [535, 0]
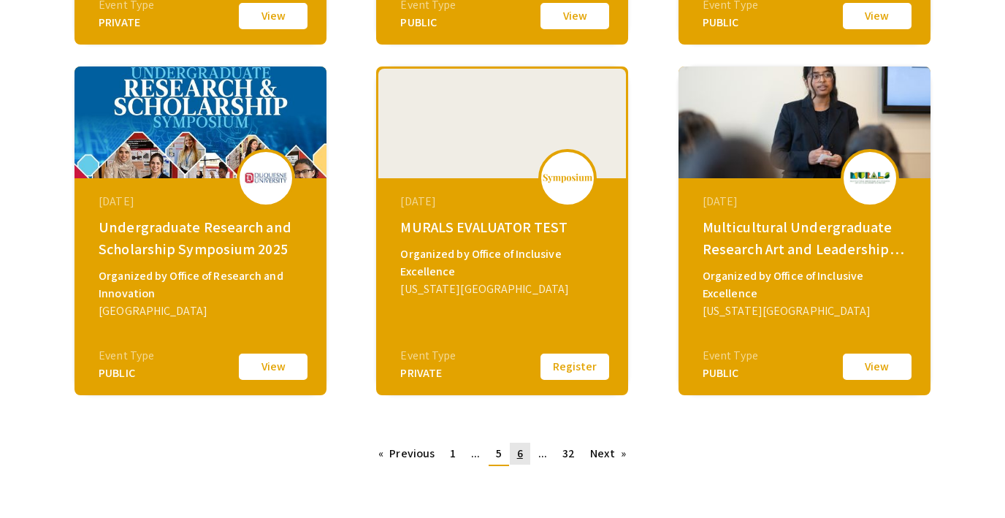
click at [514, 450] on link "page 6" at bounding box center [520, 454] width 20 height 22
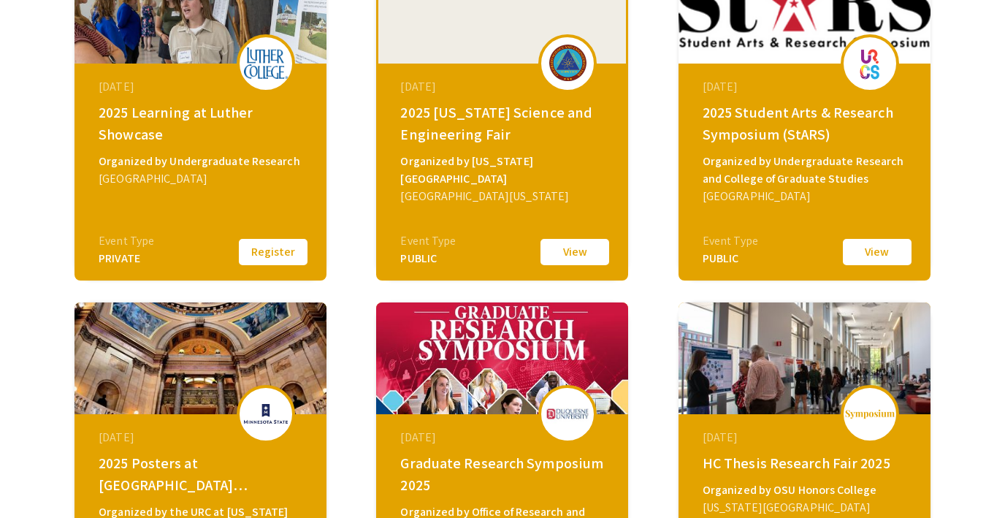
scroll to position [300, 0]
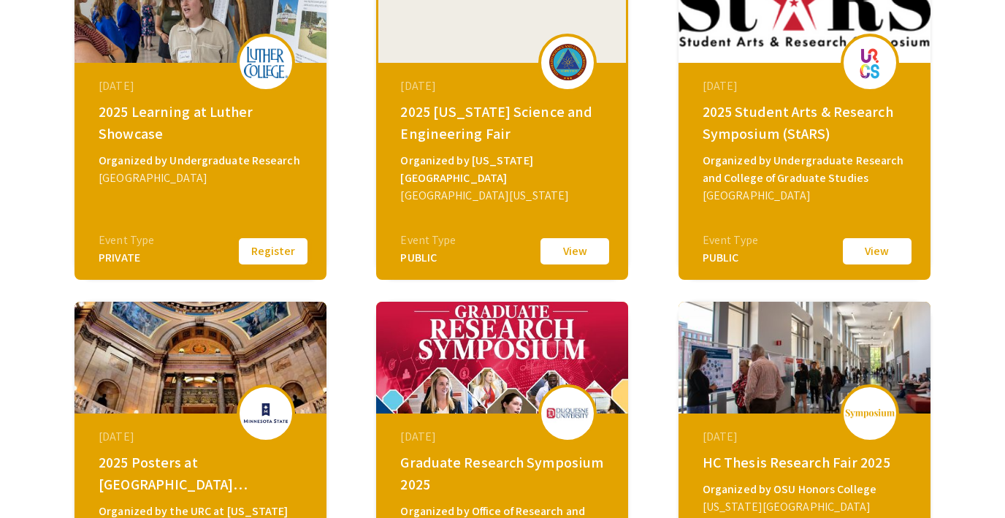
click at [269, 250] on button "Register" at bounding box center [273, 251] width 73 height 31
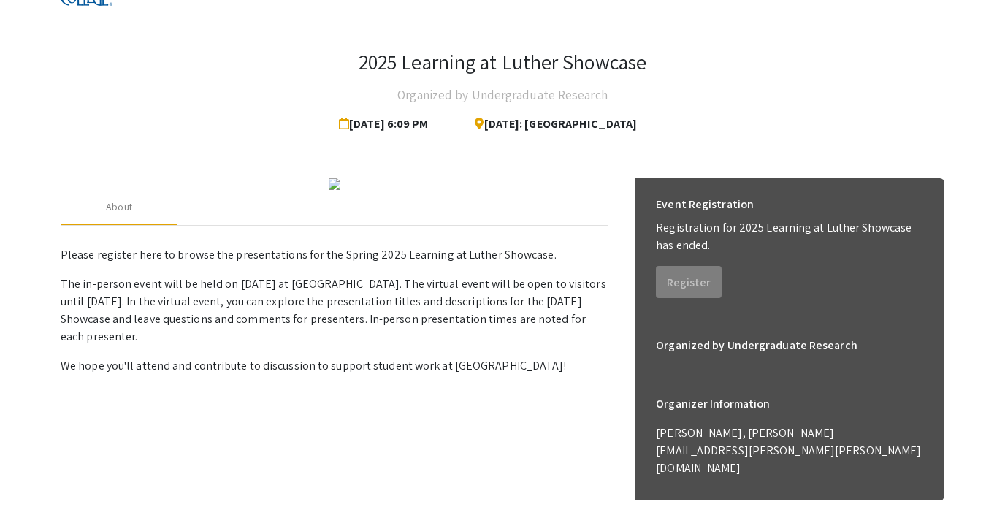
scroll to position [64, 0]
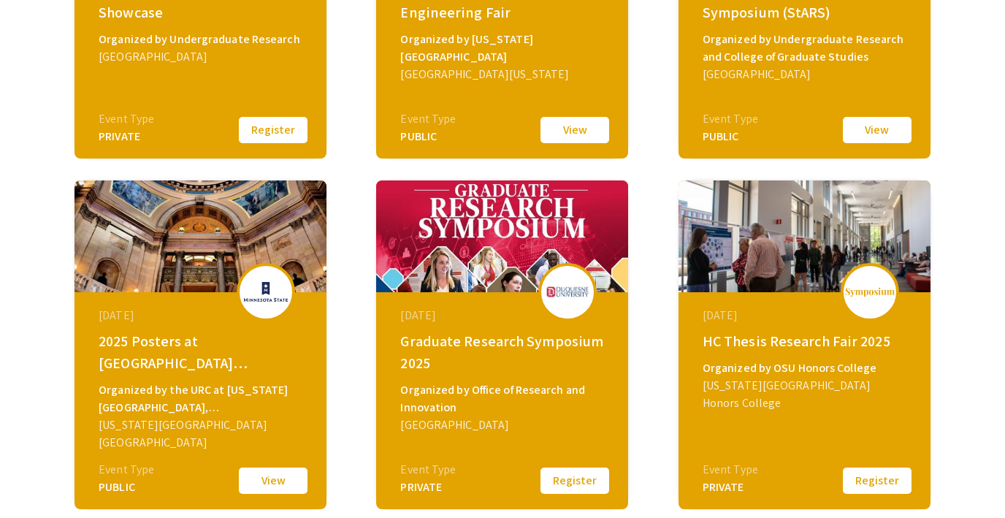
scroll to position [437, 0]
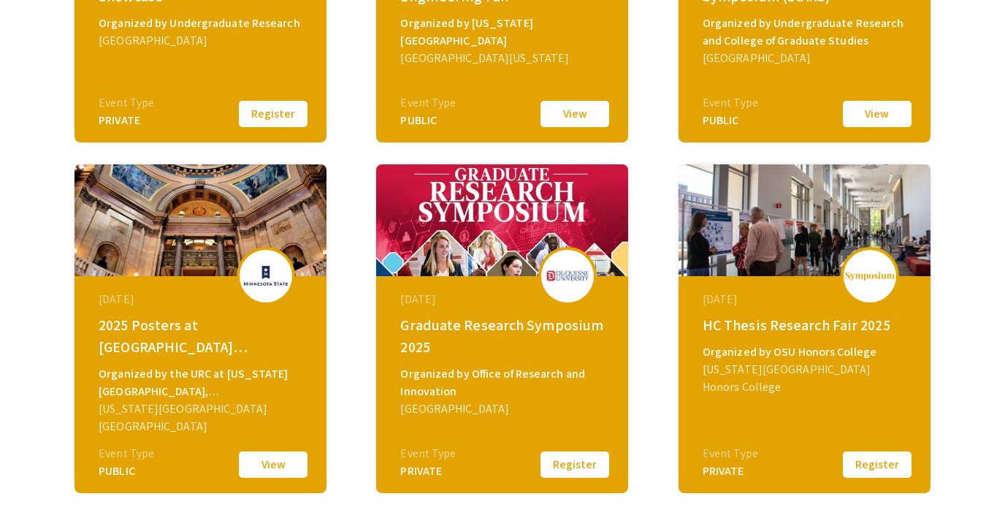
click at [860, 466] on button "Register" at bounding box center [877, 464] width 73 height 31
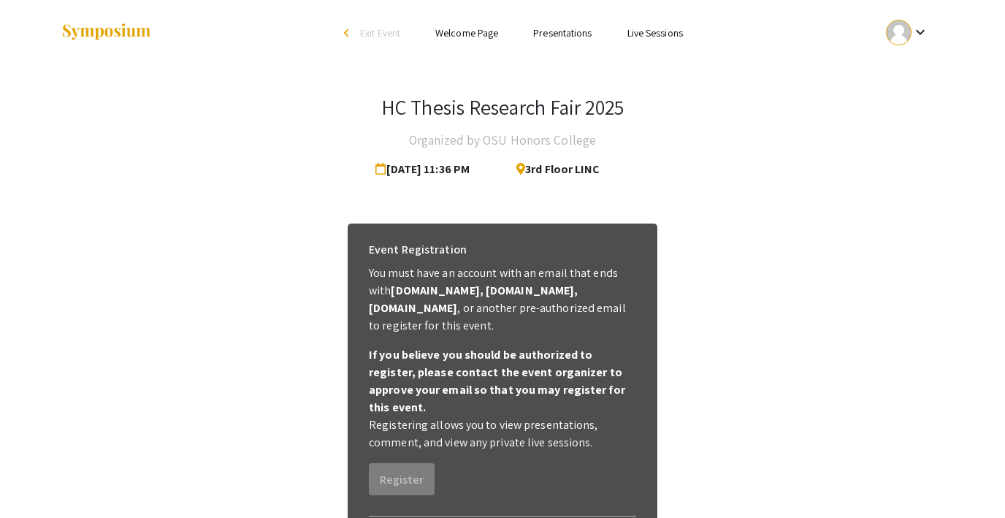
scroll to position [83, 0]
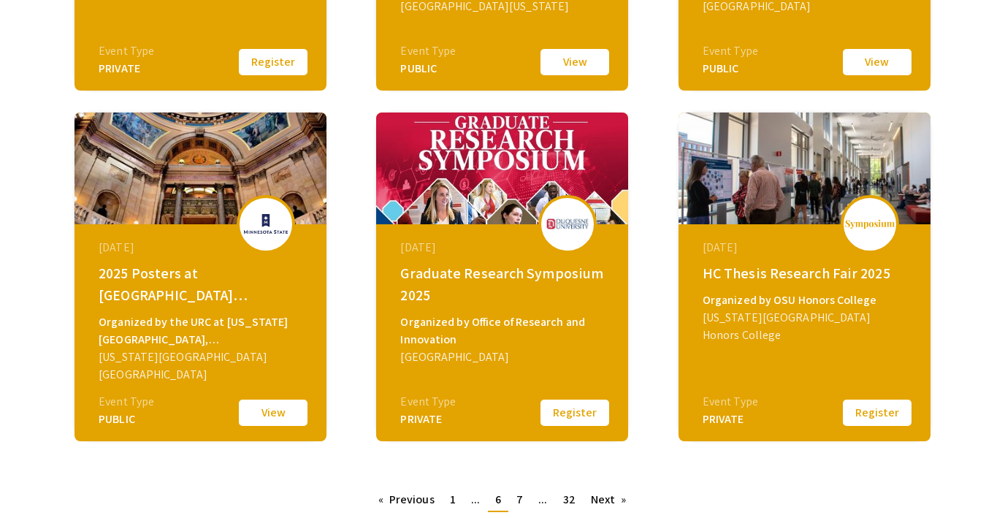
scroll to position [494, 0]
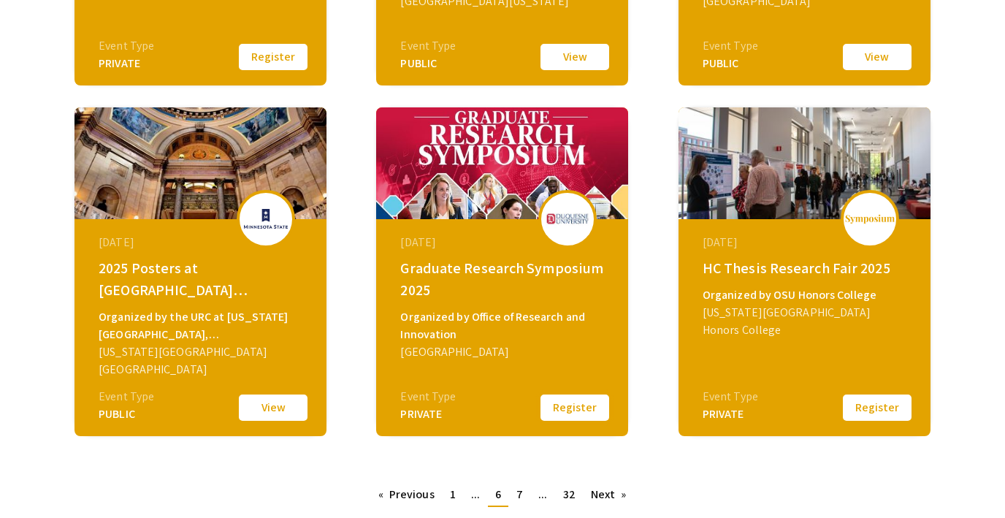
click at [583, 407] on button "Register" at bounding box center [575, 407] width 73 height 31
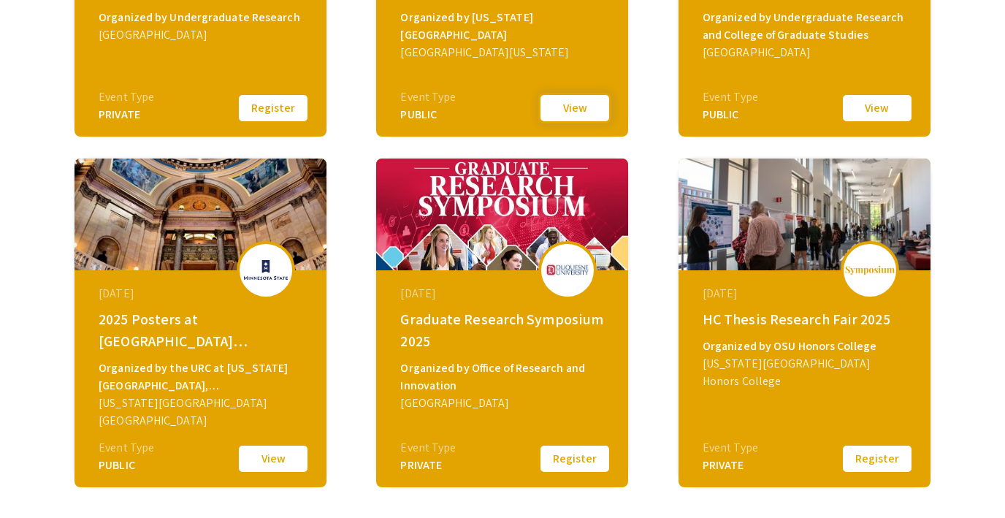
scroll to position [612, 0]
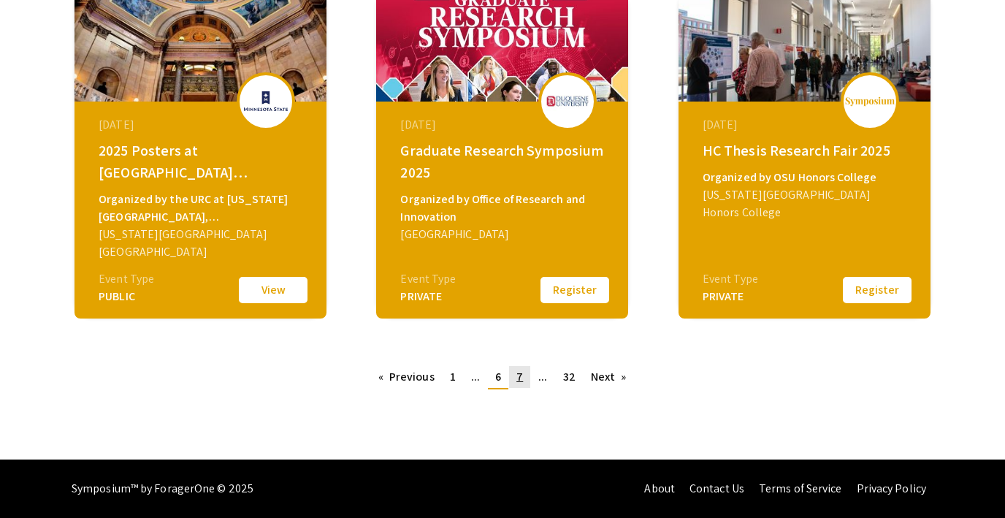
click at [520, 377] on span "7" at bounding box center [520, 376] width 7 height 15
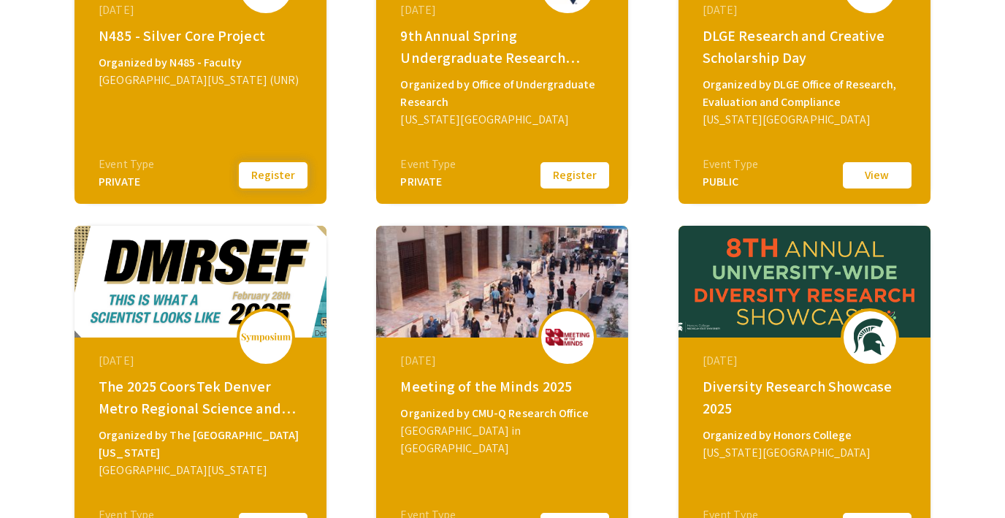
scroll to position [301, 0]
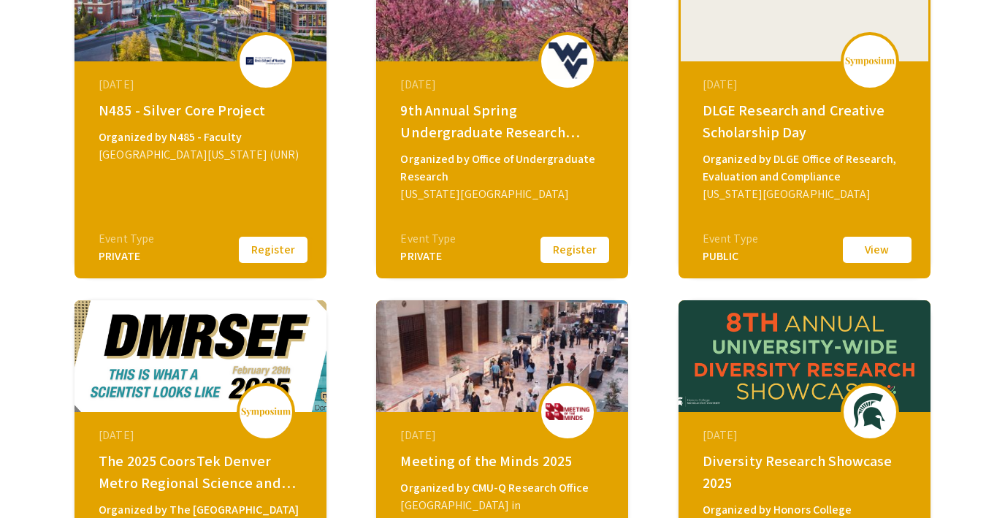
click at [270, 252] on button "Register" at bounding box center [273, 250] width 73 height 31
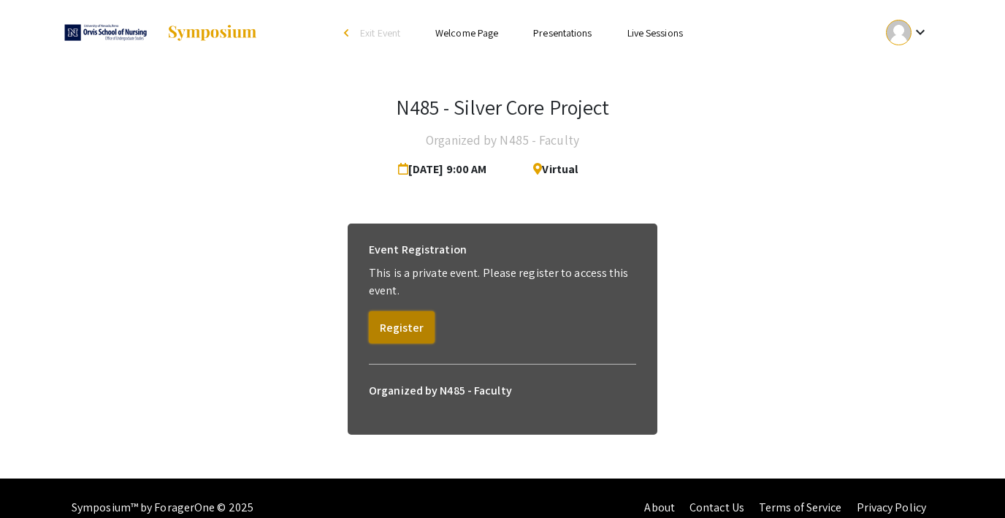
click at [406, 329] on button "Register" at bounding box center [402, 327] width 66 height 32
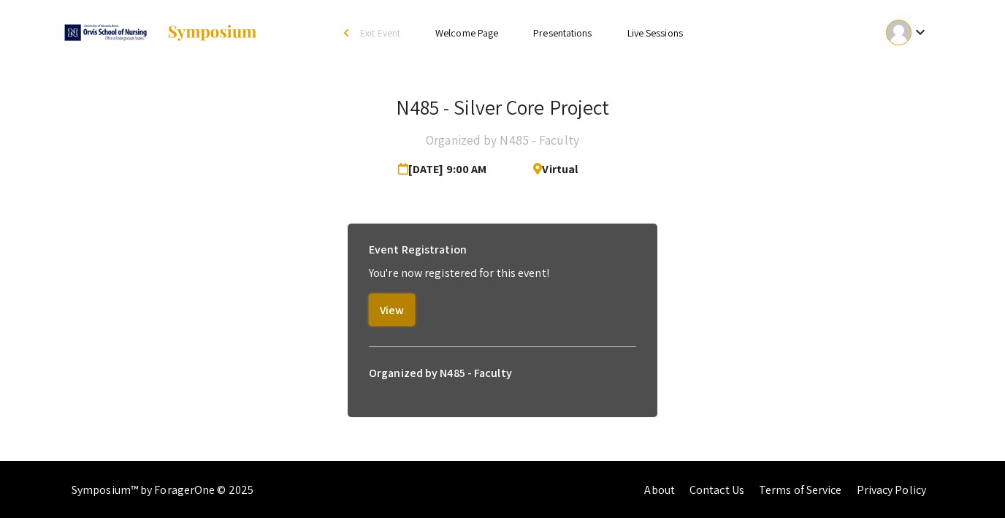
click at [389, 313] on button "View" at bounding box center [392, 310] width 46 height 32
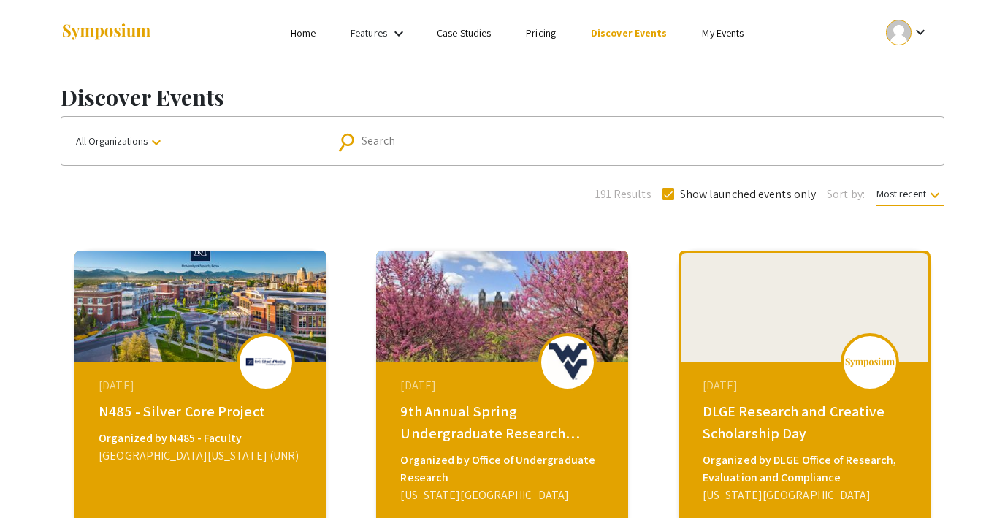
scroll to position [218, 0]
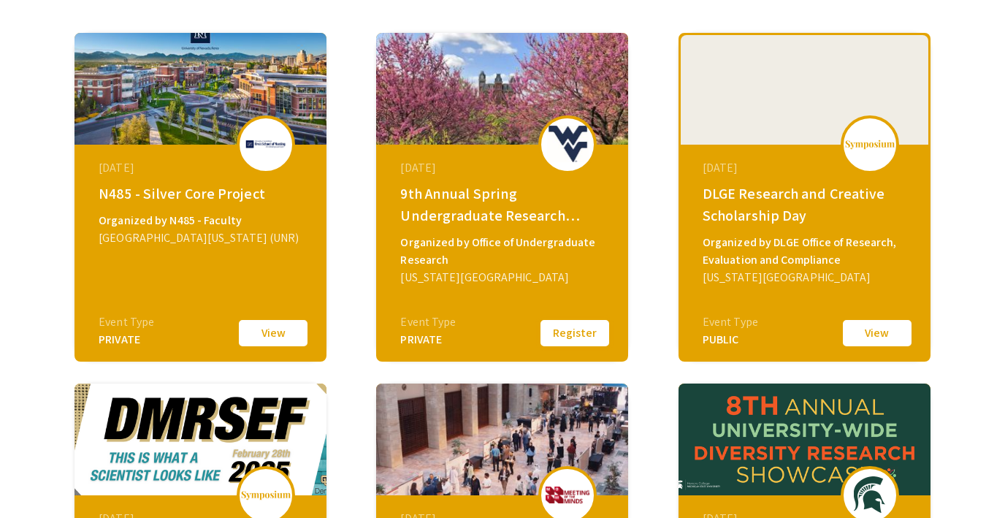
click at [562, 331] on button "Register" at bounding box center [575, 333] width 73 height 31
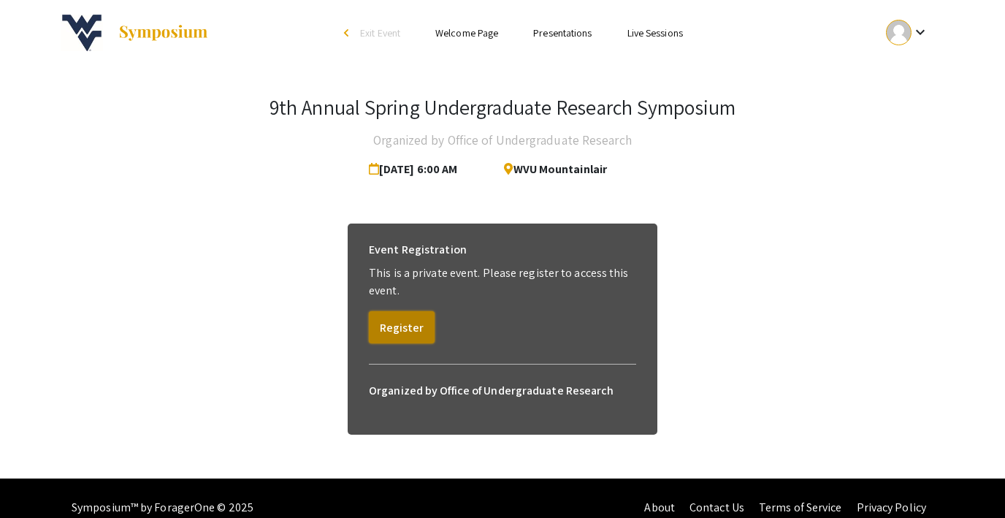
click at [397, 329] on button "Register" at bounding box center [402, 327] width 66 height 32
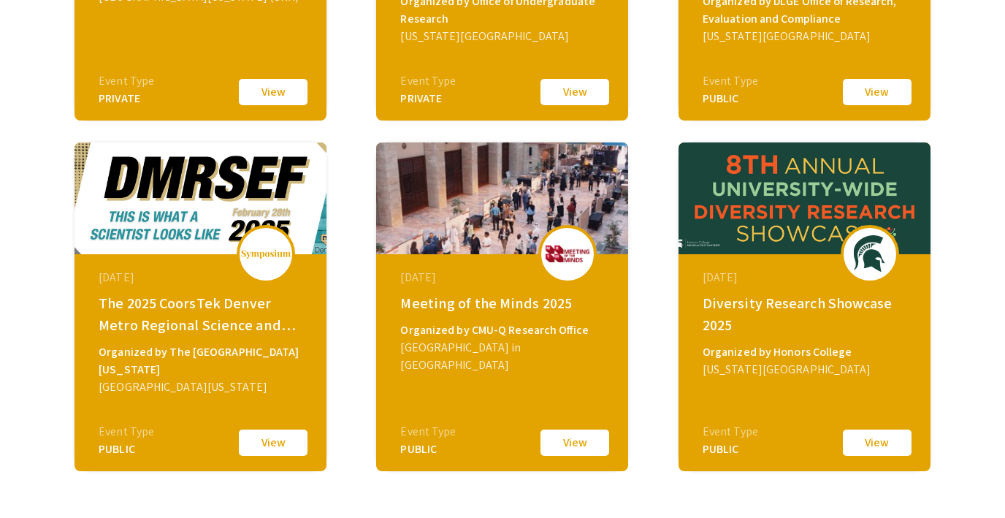
scroll to position [612, 0]
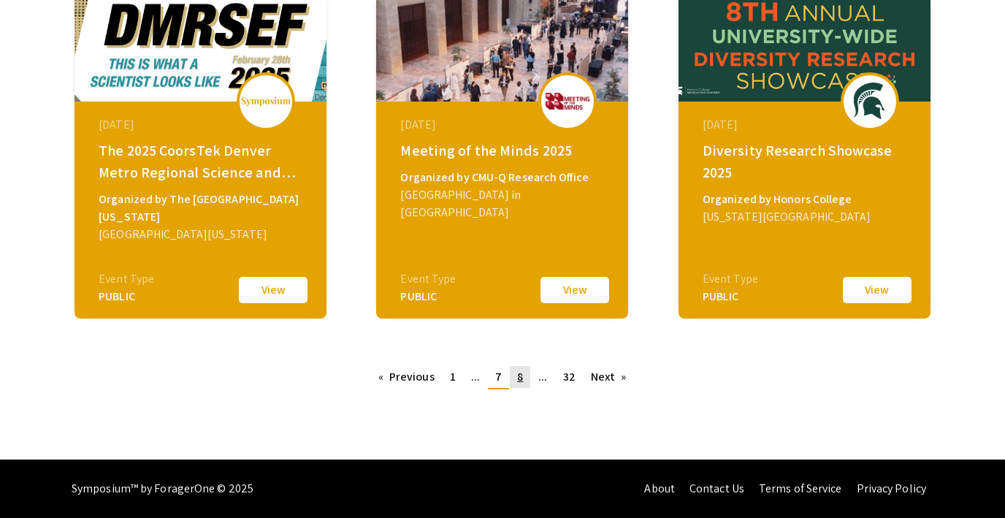
click at [517, 382] on span "8" at bounding box center [520, 376] width 6 height 15
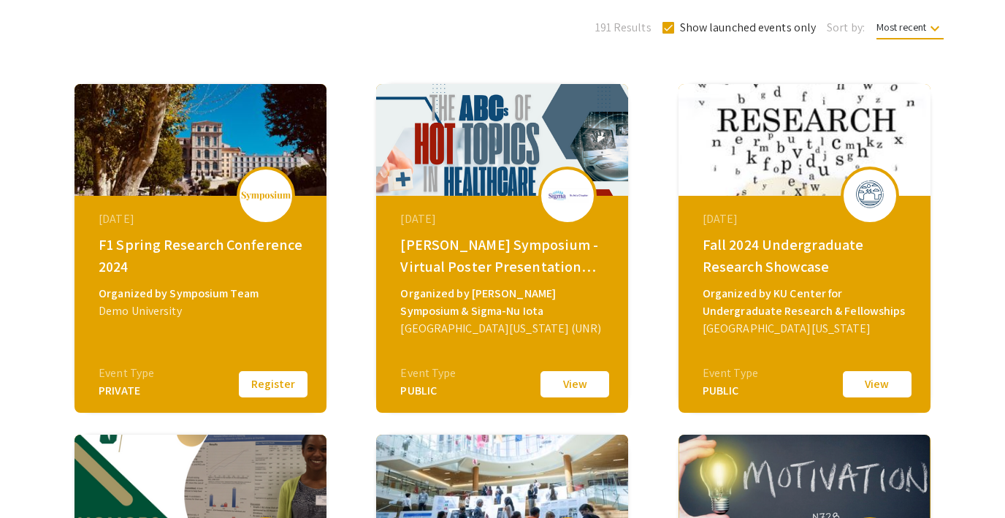
scroll to position [262, 0]
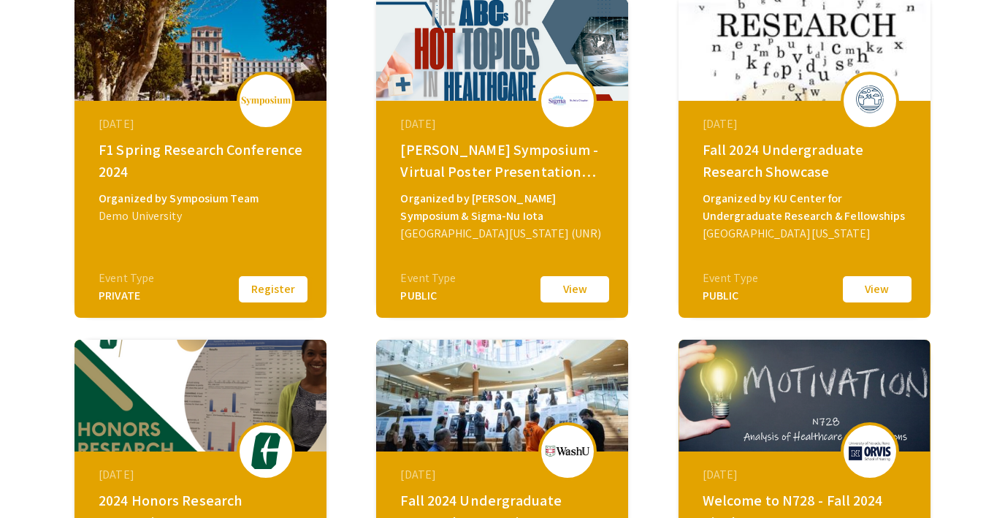
click at [292, 293] on button "Register" at bounding box center [273, 289] width 73 height 31
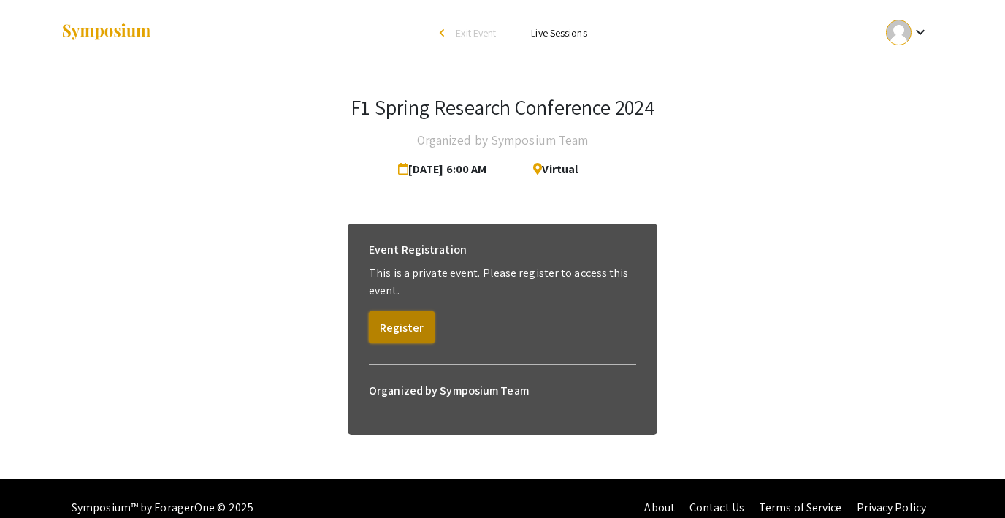
click at [406, 322] on button "Register" at bounding box center [402, 327] width 66 height 32
